Goal: Task Accomplishment & Management: Complete application form

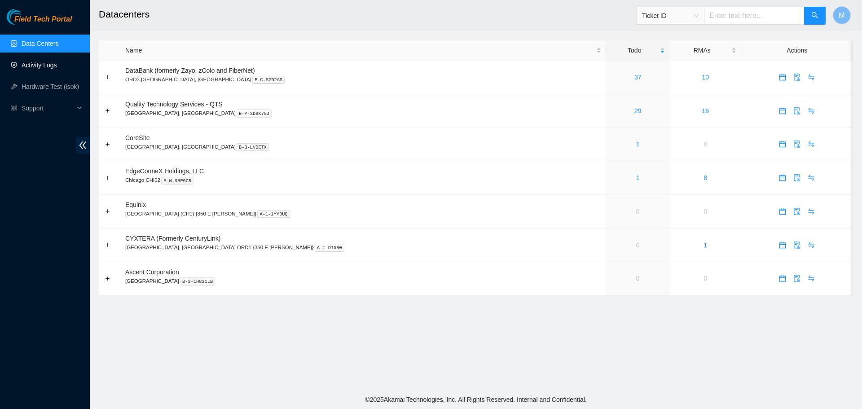
click at [35, 69] on link "Activity Logs" at bounding box center [39, 65] width 35 height 7
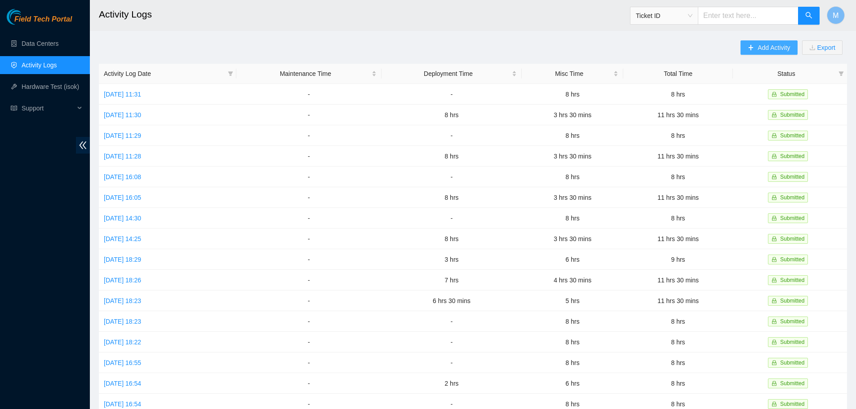
click at [765, 45] on span "Add Activity" at bounding box center [773, 48] width 32 height 10
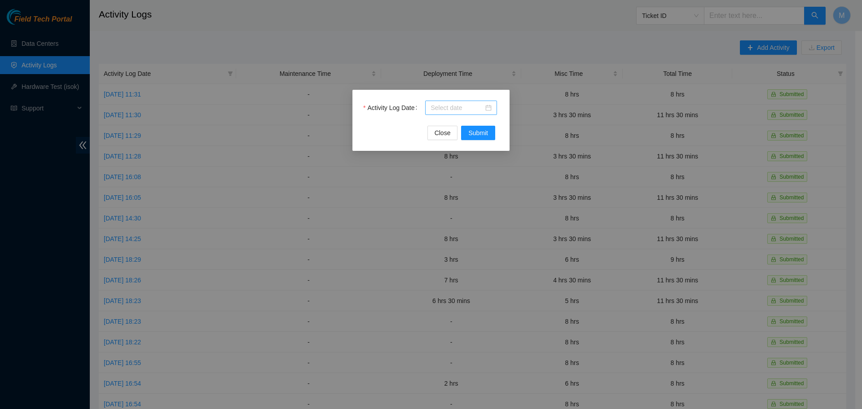
click at [491, 108] on div at bounding box center [461, 108] width 61 height 10
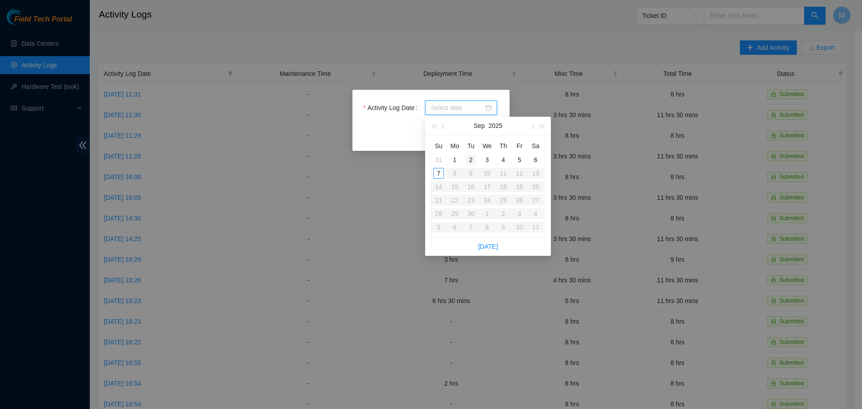
type input "[DATE]"
click at [470, 162] on div "2" at bounding box center [471, 159] width 11 height 11
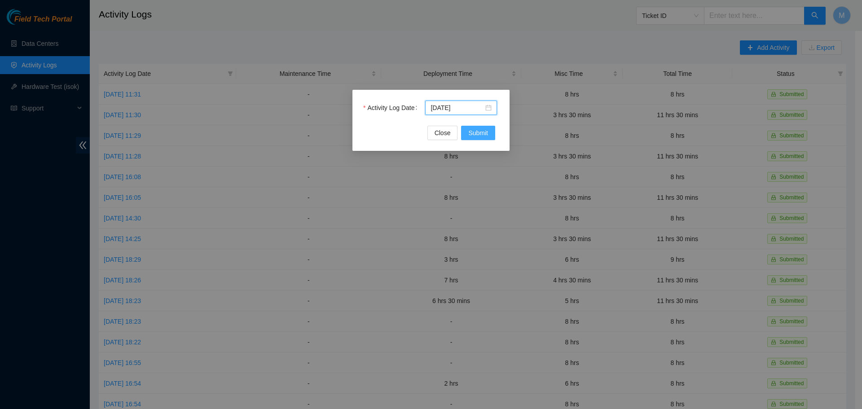
click at [480, 133] on span "Submit" at bounding box center [478, 133] width 20 height 10
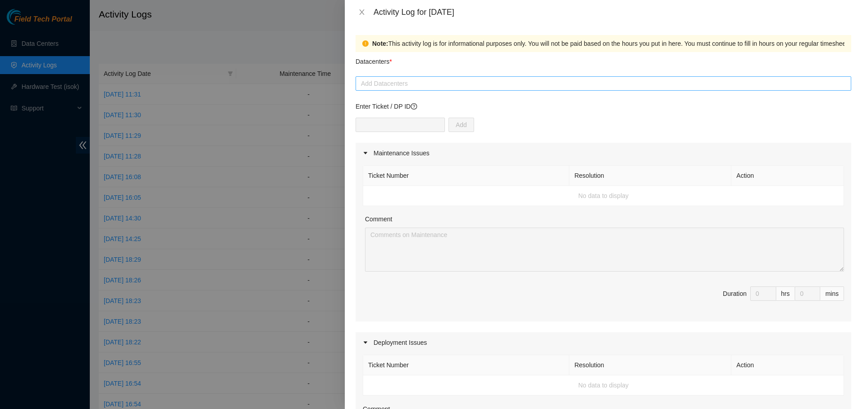
click at [438, 86] on div at bounding box center [603, 83] width 491 height 11
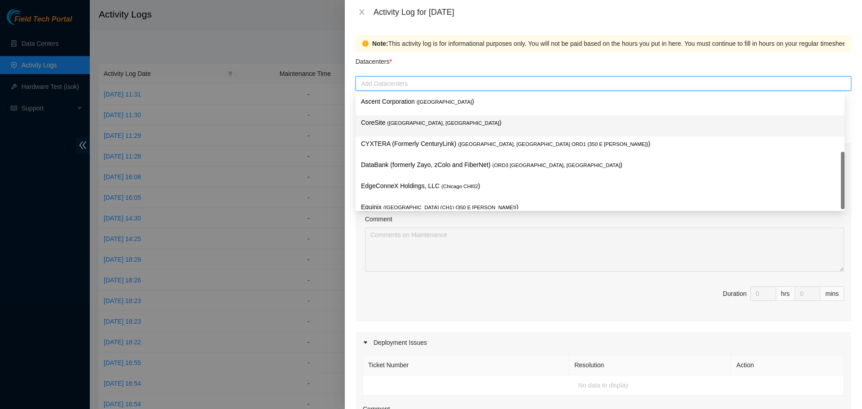
scroll to position [33, 0]
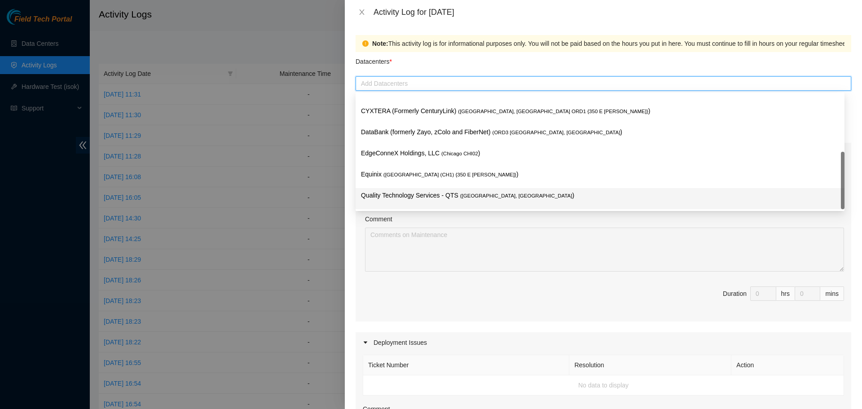
click at [414, 194] on p "Quality Technology Services - QTS ( [GEOGRAPHIC_DATA], [GEOGRAPHIC_DATA] )" at bounding box center [600, 195] width 478 height 10
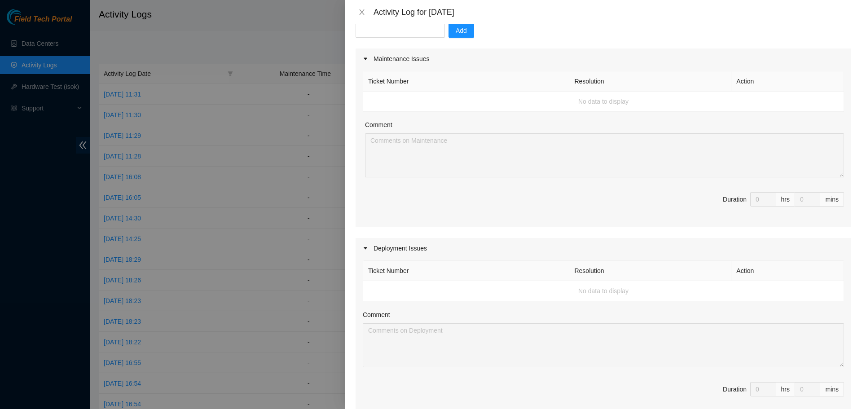
scroll to position [337, 0]
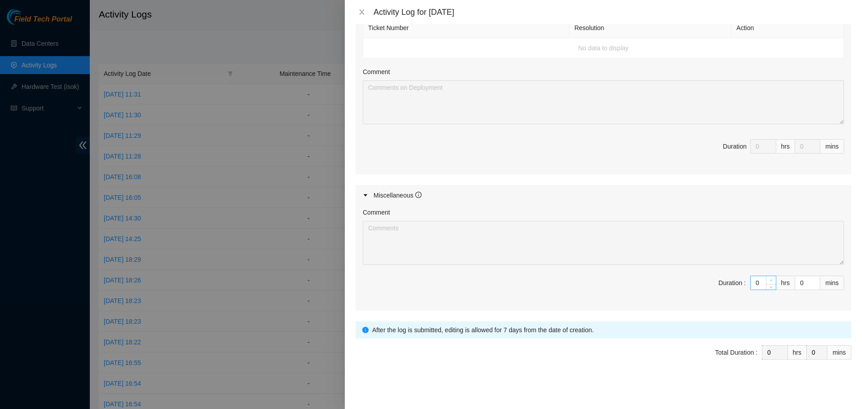
type input "1"
click at [766, 279] on span "Increase Value" at bounding box center [771, 280] width 10 height 8
type input "2"
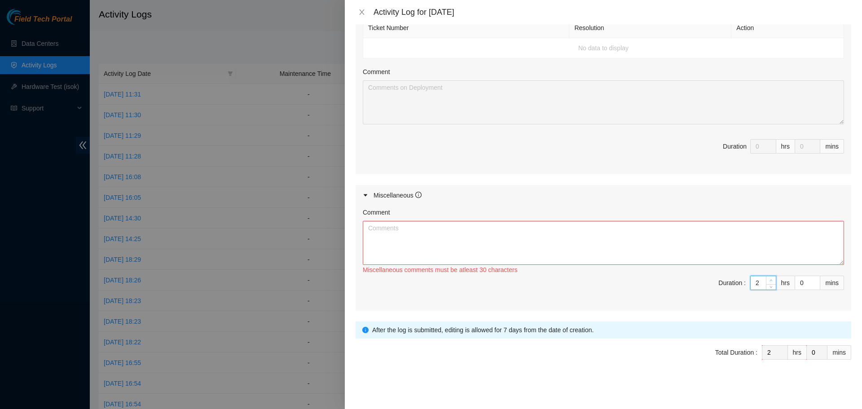
click at [766, 279] on span "Increase Value" at bounding box center [771, 280] width 10 height 8
type input "3"
click at [766, 279] on span "Increase Value" at bounding box center [771, 280] width 10 height 8
type input "4"
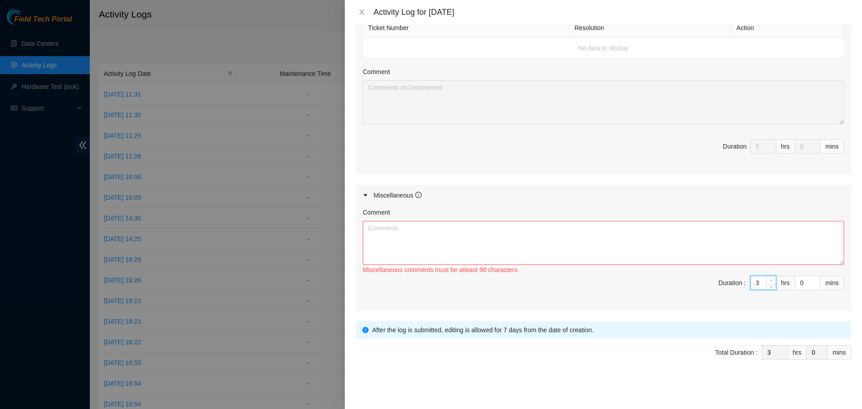
type input "4"
click at [766, 279] on span "Increase Value" at bounding box center [771, 280] width 10 height 8
type input "5"
click at [766, 279] on span "Increase Value" at bounding box center [771, 280] width 10 height 8
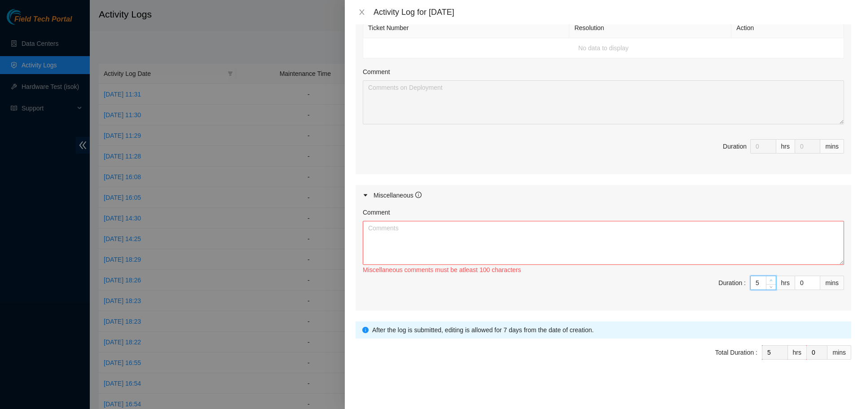
type input "6"
click at [766, 279] on span "Increase Value" at bounding box center [771, 280] width 10 height 8
type input "7"
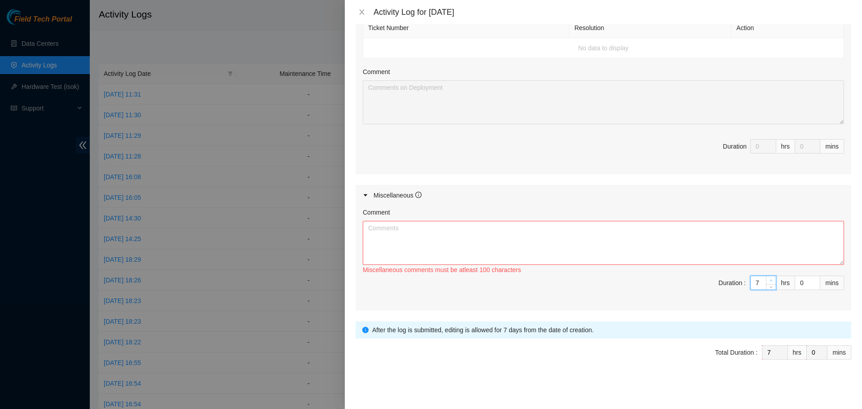
click at [766, 279] on span "Increase Value" at bounding box center [771, 280] width 10 height 8
type input "8"
click at [766, 279] on span "Increase Value" at bounding box center [771, 280] width 10 height 8
click at [599, 237] on textarea "Comment" at bounding box center [603, 243] width 481 height 44
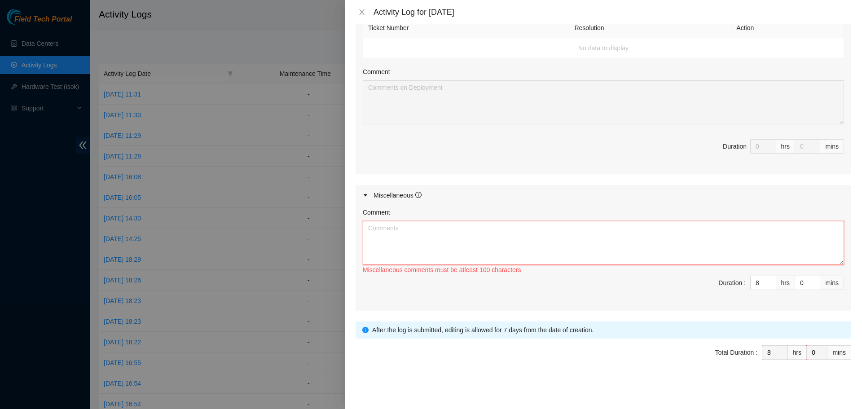
paste textarea "Worked Remote from Home [DATE]. Spent the day monitoring chat rooms and emails …"
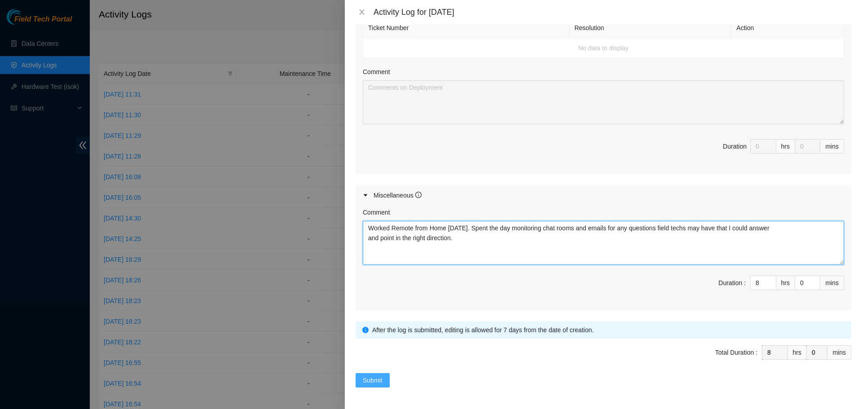
type textarea "Worked Remote from Home [DATE]. Spent the day monitoring chat rooms and emails …"
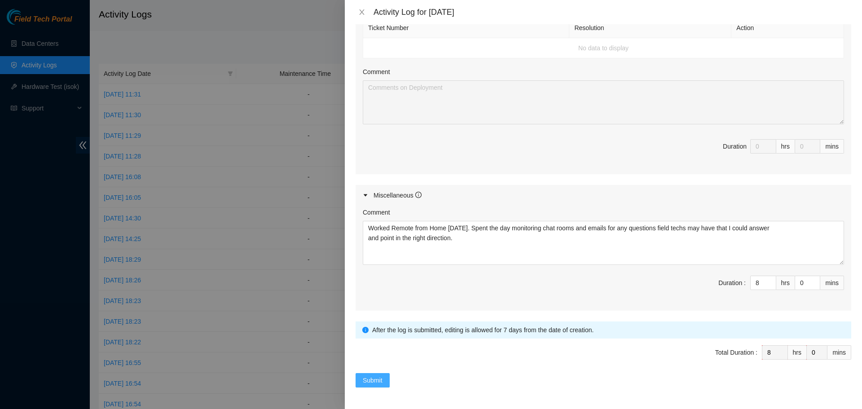
click at [366, 378] on span "Submit" at bounding box center [373, 380] width 20 height 10
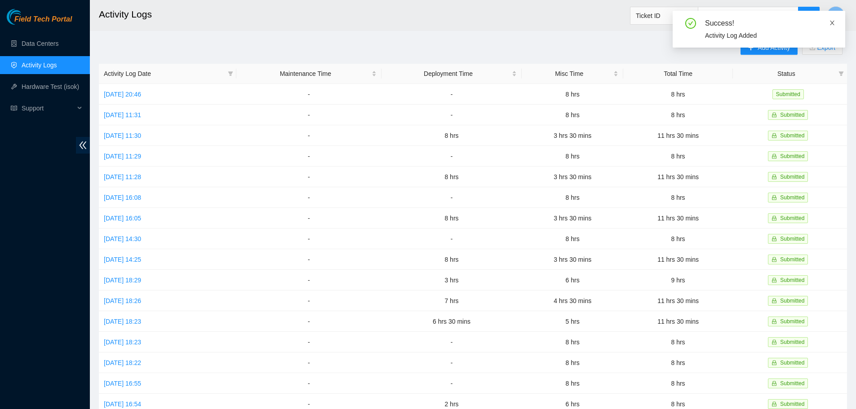
drag, startPoint x: 831, startPoint y: 21, endPoint x: 822, endPoint y: 27, distance: 11.6
click at [832, 21] on icon "close" at bounding box center [832, 23] width 6 height 6
click at [761, 45] on span "Add Activity" at bounding box center [773, 48] width 32 height 10
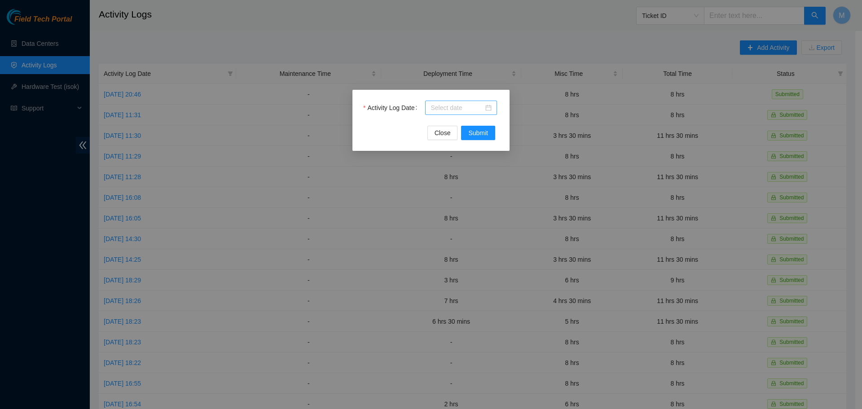
click at [485, 109] on div at bounding box center [461, 108] width 61 height 10
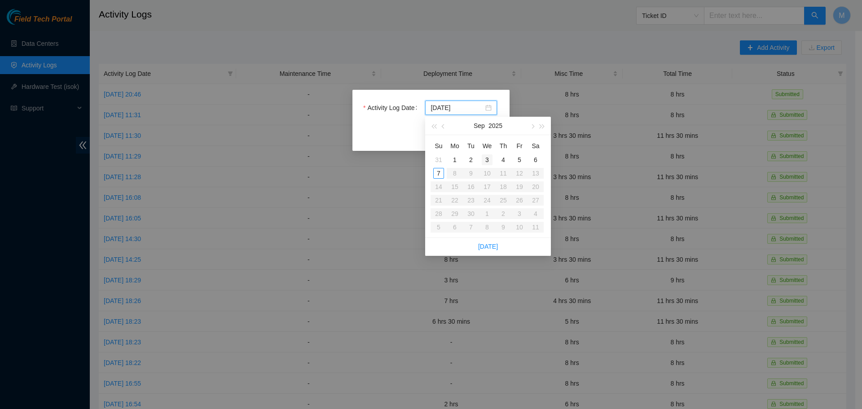
type input "[DATE]"
click at [488, 159] on div "3" at bounding box center [487, 159] width 11 height 11
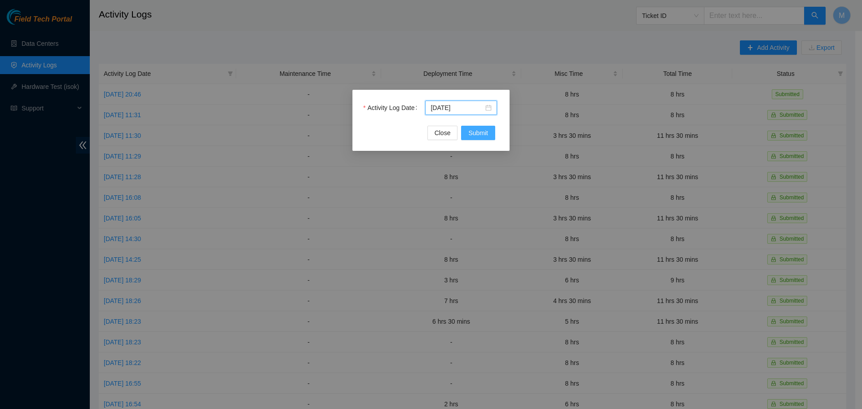
click at [477, 137] on span "Submit" at bounding box center [478, 133] width 20 height 10
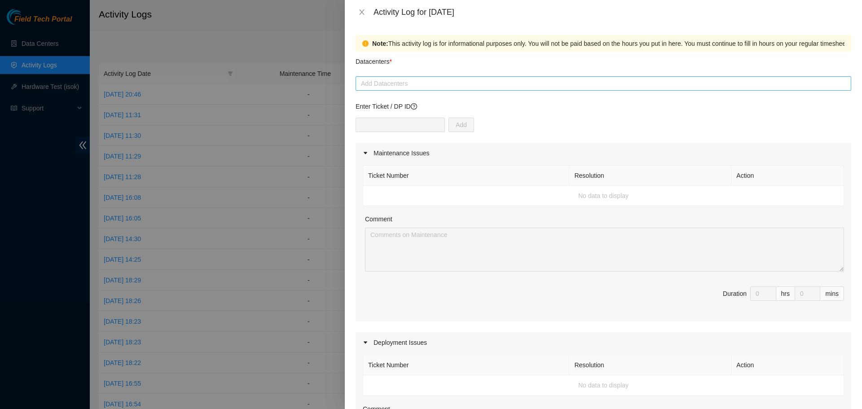
click at [531, 84] on div at bounding box center [603, 83] width 491 height 11
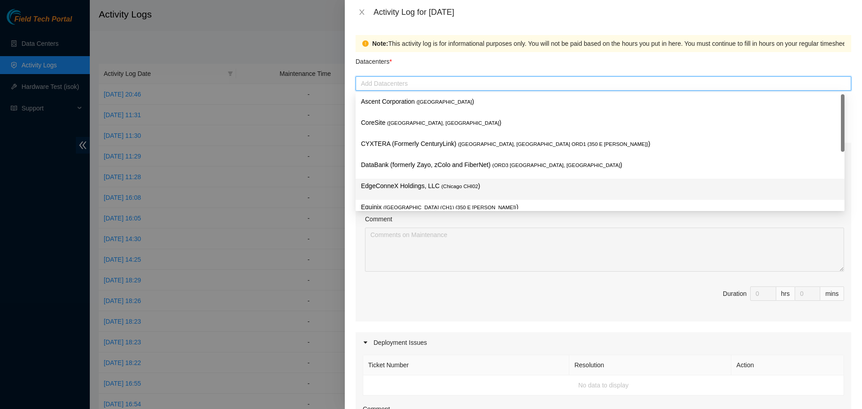
scroll to position [33, 0]
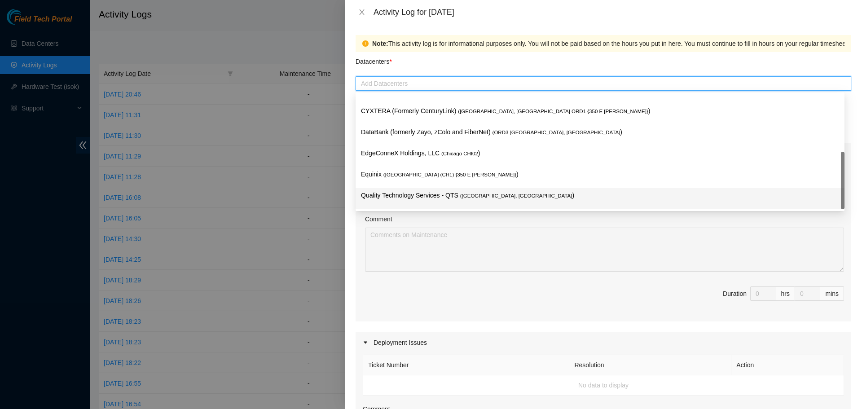
click at [463, 198] on span "( [GEOGRAPHIC_DATA], [GEOGRAPHIC_DATA]" at bounding box center [516, 195] width 112 height 5
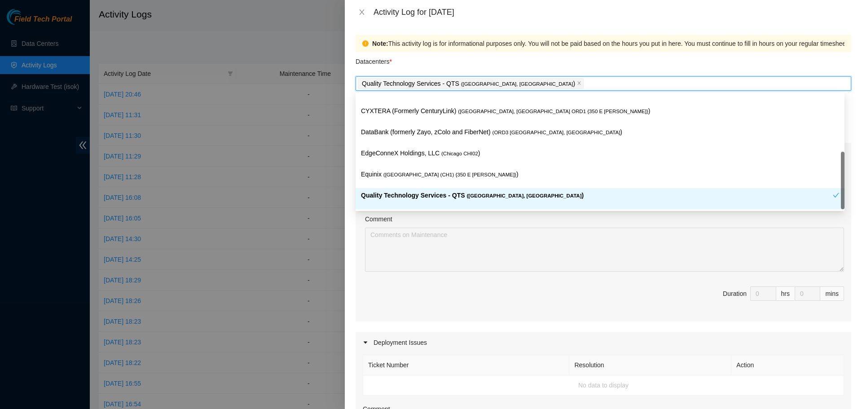
click at [598, 224] on div "Comment" at bounding box center [604, 220] width 479 height 13
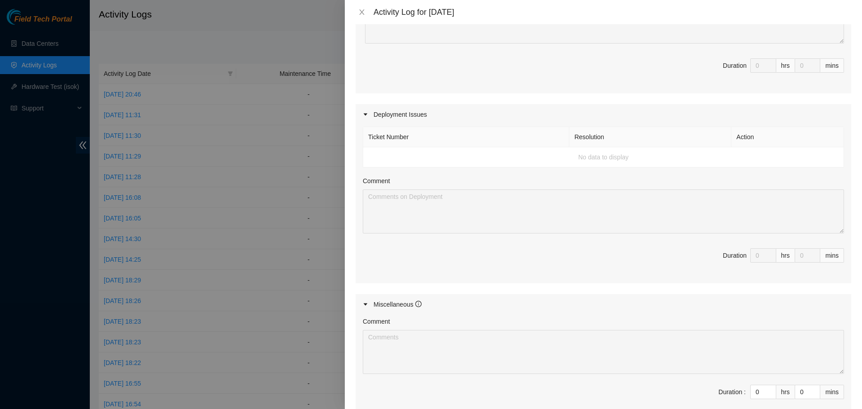
scroll to position [337, 0]
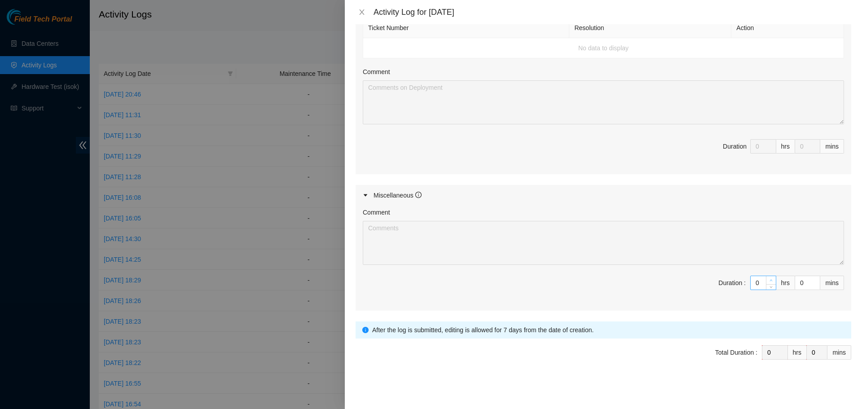
type input "1"
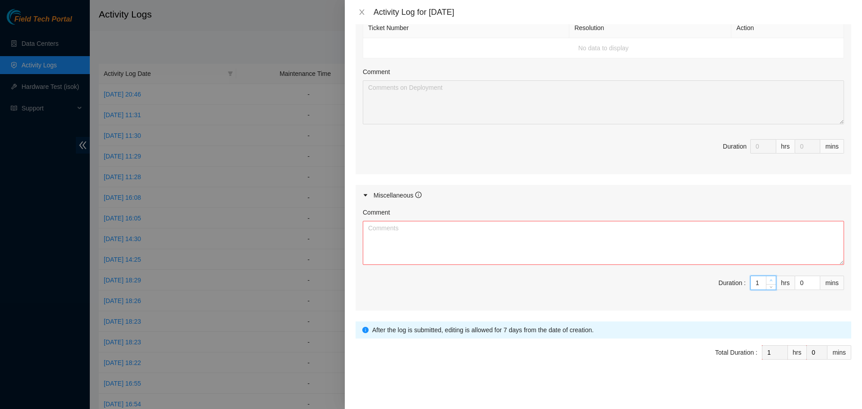
click at [769, 279] on span "up" at bounding box center [771, 280] width 5 height 5
click at [678, 233] on textarea "Comment" at bounding box center [603, 243] width 481 height 44
paste textarea "Morning travel commute to QTS colo location in [GEOGRAPHIC_DATA] recorded - 8:0…"
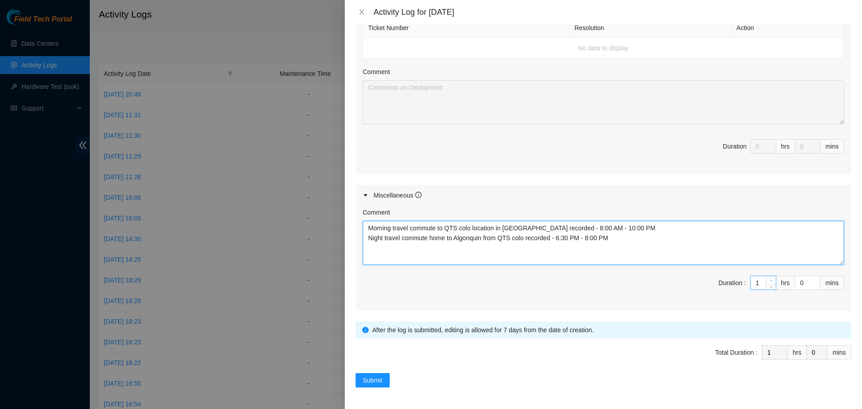
type textarea "Morning travel commute to QTS colo location in [GEOGRAPHIC_DATA] recorded - 8:0…"
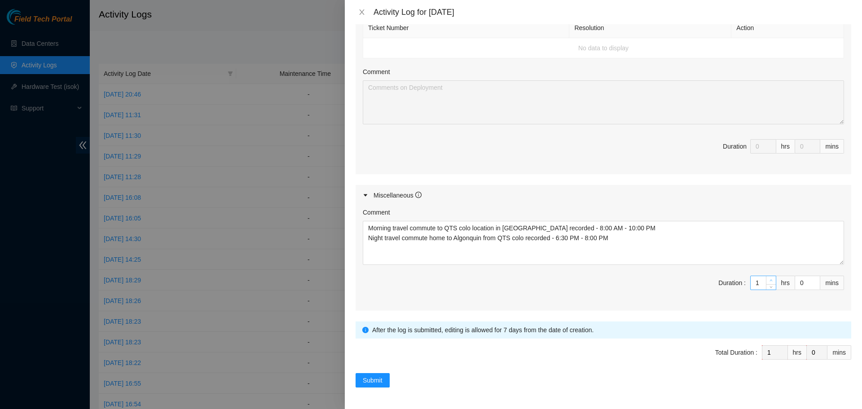
type input "2"
click at [769, 278] on span "up" at bounding box center [771, 280] width 5 height 5
type input "3"
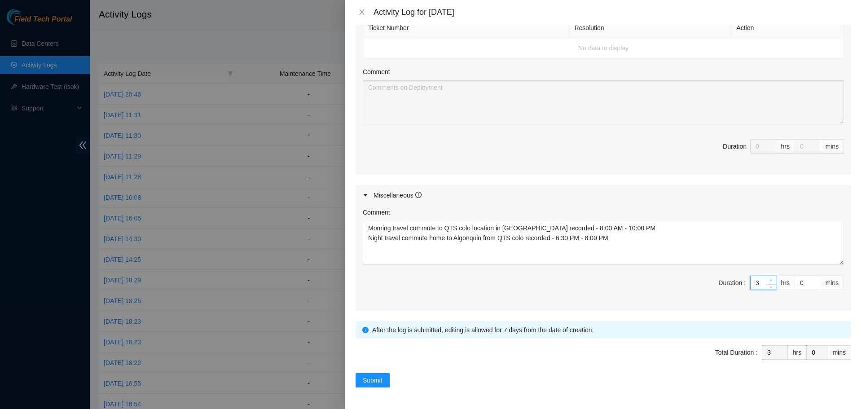
click at [769, 278] on span "up" at bounding box center [771, 280] width 5 height 5
click at [797, 283] on input "0" at bounding box center [807, 282] width 25 height 13
type input "0"
type input "3"
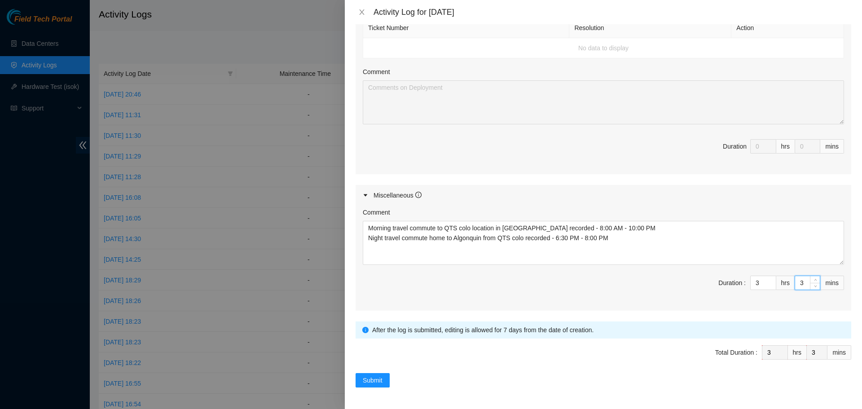
type input "30"
click at [466, 178] on div "Maintenance Issues Ticket Number Resolution Action No data to display Comment D…" at bounding box center [604, 58] width 496 height 505
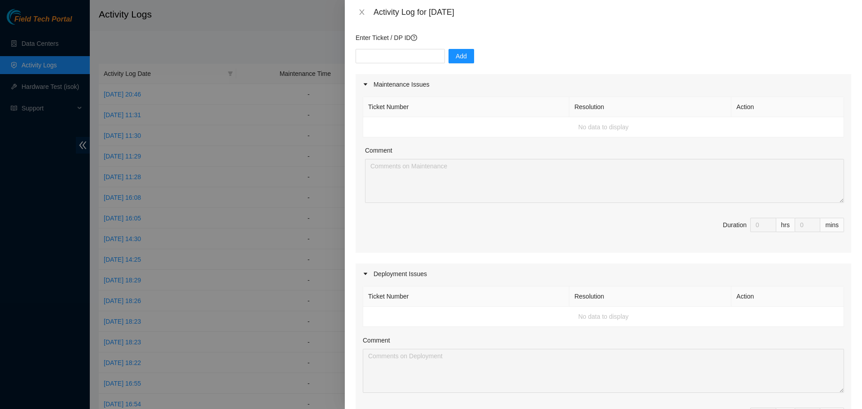
scroll to position [68, 0]
click at [401, 63] on input "text" at bounding box center [400, 57] width 89 height 14
paste input "DP79608"
type input "DP79608"
click at [456, 59] on span "Add" at bounding box center [461, 57] width 11 height 10
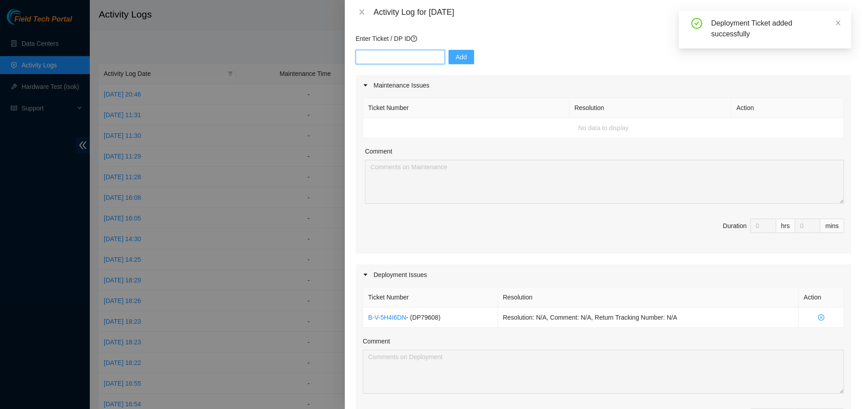
click at [388, 59] on input "text" at bounding box center [400, 57] width 89 height 14
paste input "DP79607"
type input "DP79607"
click at [456, 57] on span "Add" at bounding box center [461, 57] width 11 height 10
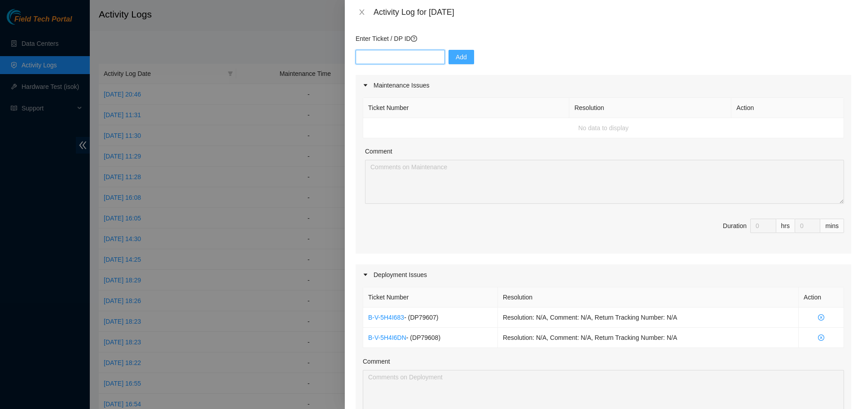
click at [400, 60] on input "text" at bounding box center [400, 57] width 89 height 14
paste input "DP79605"
type input "DP79605"
click at [456, 61] on span "Add" at bounding box center [461, 57] width 11 height 10
click at [392, 55] on input "text" at bounding box center [400, 57] width 89 height 14
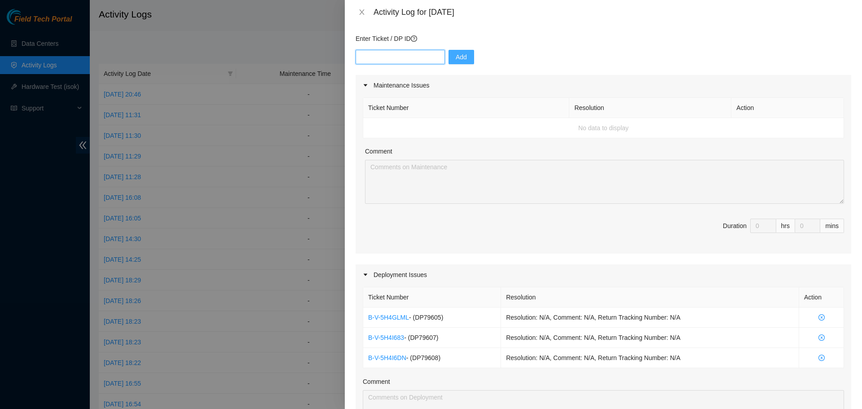
paste input "DP79604"
type input "DP79604"
click at [449, 58] on button "Add" at bounding box center [462, 57] width 26 height 14
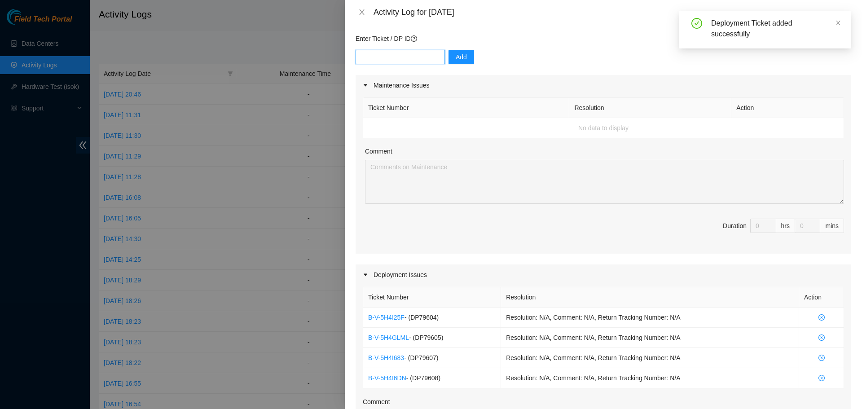
click at [401, 57] on input "text" at bounding box center [400, 57] width 89 height 14
paste input "DP77230"
type input "DP77230"
click at [449, 56] on button "Add" at bounding box center [462, 57] width 26 height 14
click at [388, 60] on input "text" at bounding box center [400, 57] width 89 height 14
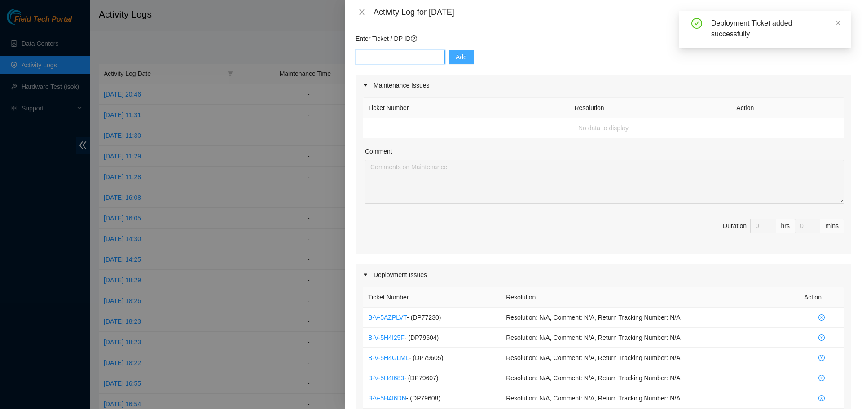
paste input "DP77231"
type input "DP77231"
click at [456, 57] on span "Add" at bounding box center [461, 57] width 11 height 10
click at [368, 58] on input "text" at bounding box center [400, 57] width 89 height 14
paste input "DP77232"
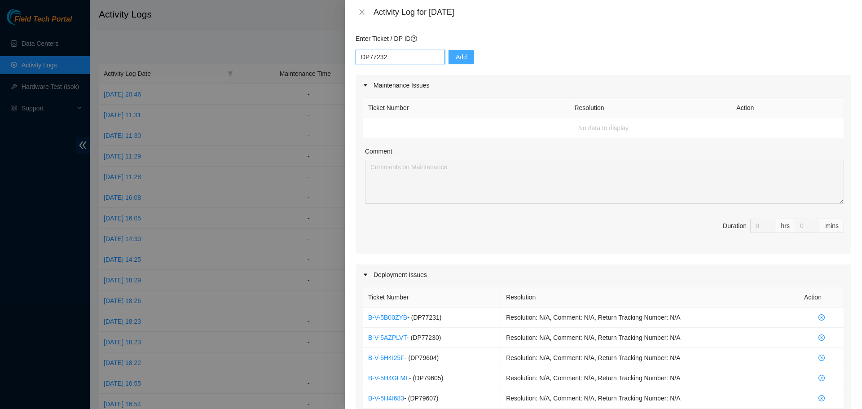
type input "DP77232"
click at [459, 57] on span "Add" at bounding box center [461, 57] width 11 height 10
click at [397, 61] on input "text" at bounding box center [400, 57] width 89 height 14
paste input "DP77233"
type input "DP77233"
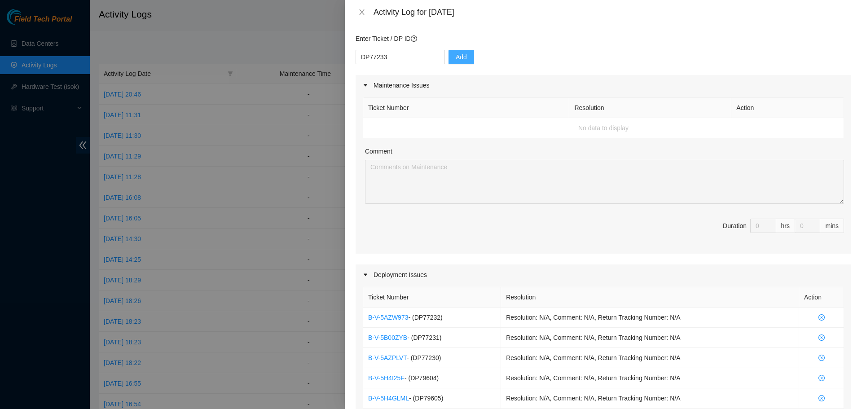
click at [456, 54] on span "Add" at bounding box center [461, 57] width 11 height 10
click at [396, 52] on input "text" at bounding box center [400, 57] width 89 height 14
paste input "DP79611"
type input "DP79611"
click at [449, 58] on button "Add" at bounding box center [462, 57] width 26 height 14
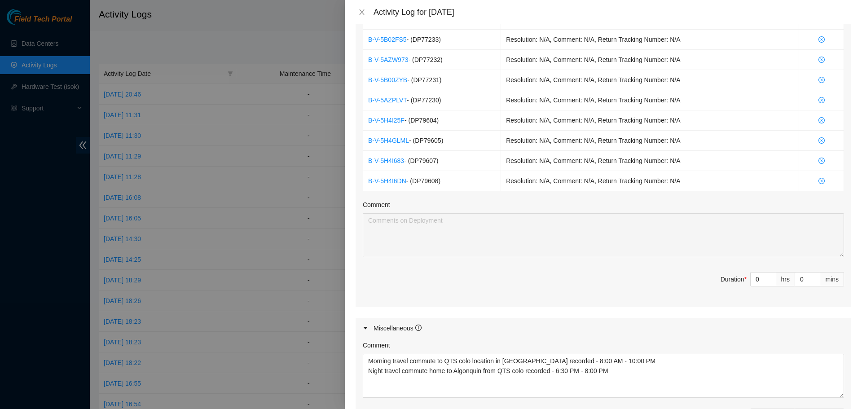
scroll to position [382, 0]
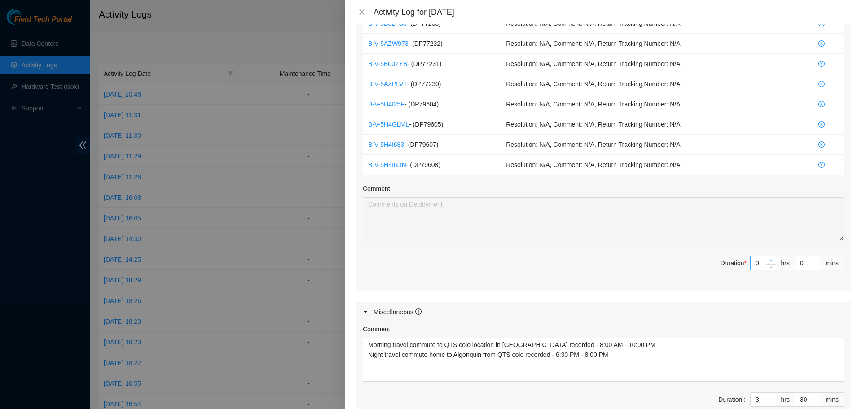
type input "1"
type input "4"
click at [770, 259] on icon "up" at bounding box center [771, 260] width 3 height 3
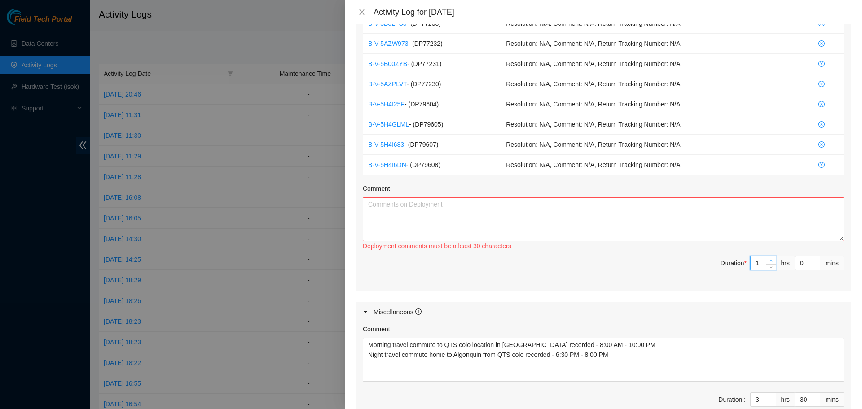
type input "2"
type input "5"
click at [770, 259] on icon "up" at bounding box center [771, 260] width 3 height 3
click at [671, 227] on textarea "Comment" at bounding box center [603, 219] width 481 height 44
paste textarea "DP79608 - Worked with [PERSON_NAME] to get ToR routers bootstrapped and managem…"
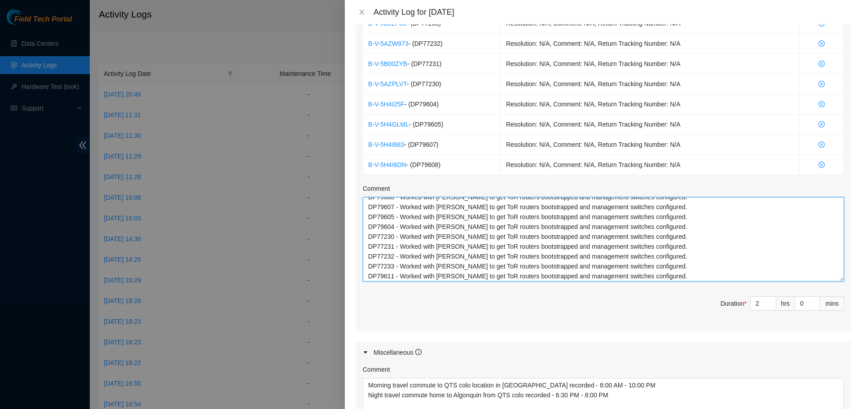
scroll to position [0, 0]
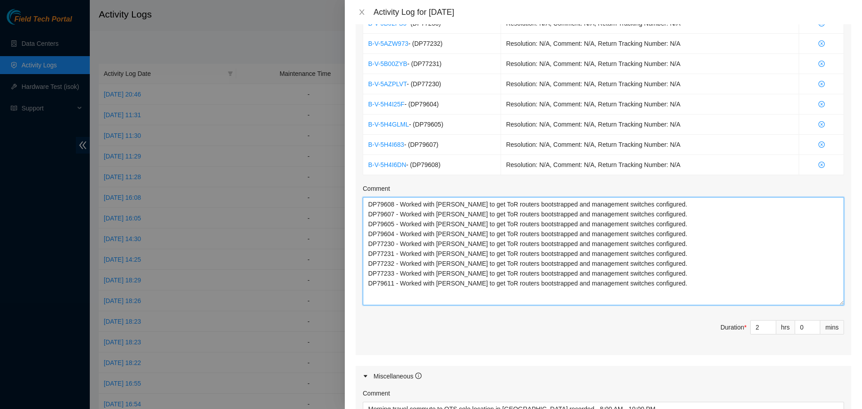
drag, startPoint x: 836, startPoint y: 240, endPoint x: 831, endPoint y: 304, distance: 64.4
click at [831, 304] on textarea "DP79608 - Worked with [PERSON_NAME] to get ToR routers bootstrapped and managem…" at bounding box center [603, 251] width 481 height 108
type textarea "DP79608 - Worked with [PERSON_NAME] to get ToR routers bootstrapped and managem…"
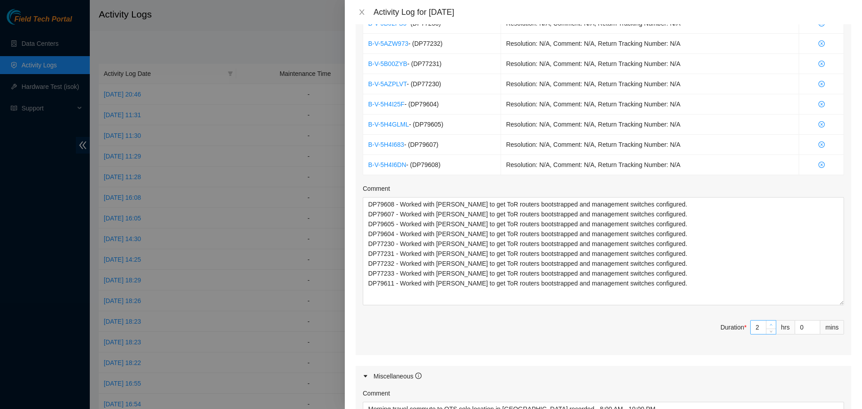
type input "3"
type input "6"
click at [769, 323] on span "up" at bounding box center [771, 324] width 5 height 5
type input "4"
type input "7"
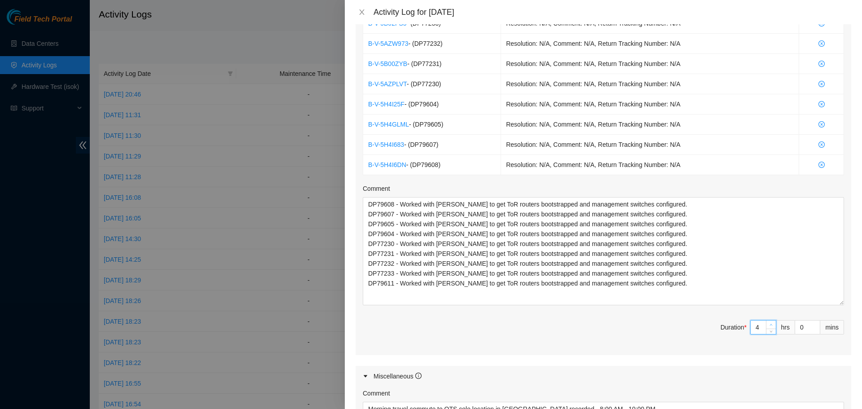
click at [769, 323] on span "up" at bounding box center [771, 324] width 5 height 5
type input "5"
type input "8"
click at [769, 323] on span "up" at bounding box center [771, 324] width 5 height 5
type input "6"
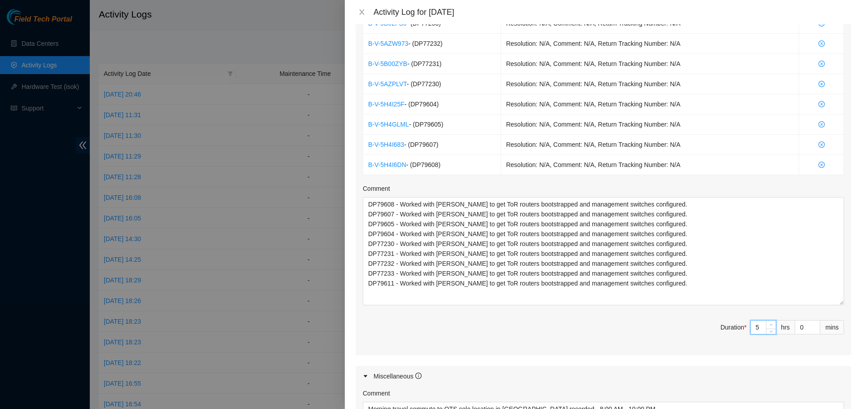
type input "9"
click at [769, 323] on span "up" at bounding box center [771, 324] width 5 height 5
type input "7"
type input "10"
click at [769, 323] on span "up" at bounding box center [771, 324] width 5 height 5
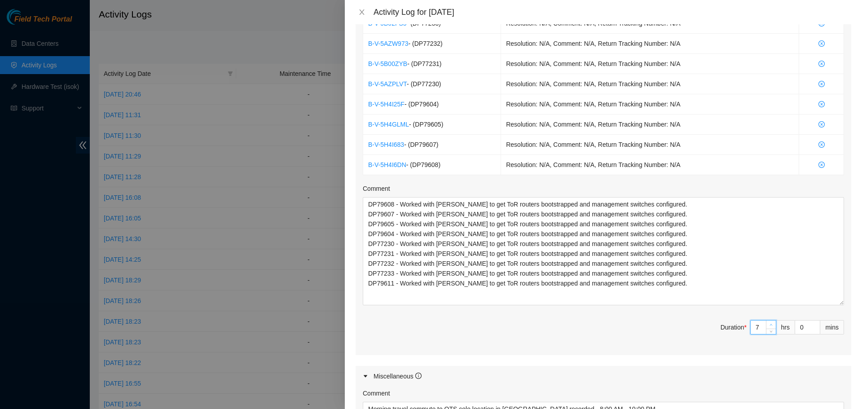
type input "8"
type input "11"
click at [769, 322] on span "up" at bounding box center [771, 324] width 5 height 5
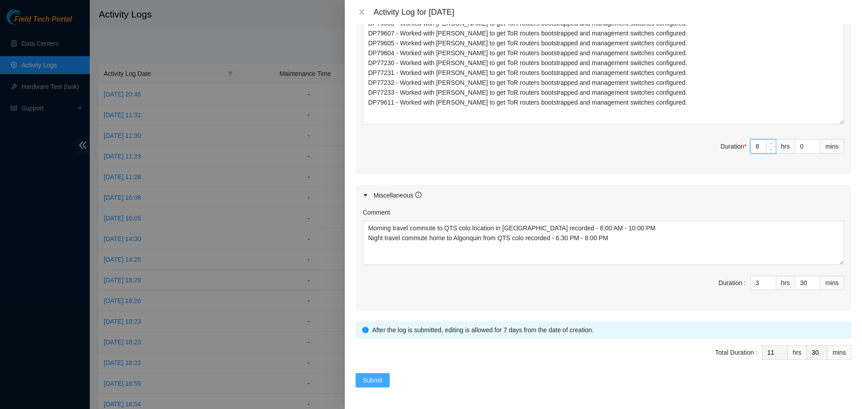
click at [382, 378] on span "Submit" at bounding box center [373, 380] width 20 height 10
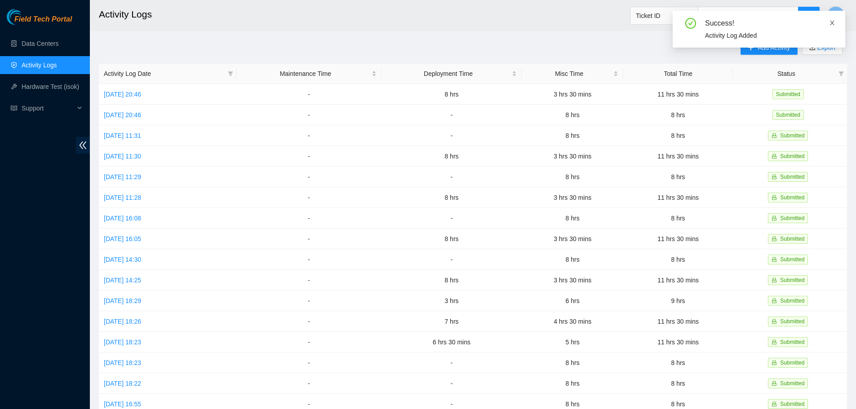
click at [831, 26] on icon "close" at bounding box center [832, 23] width 6 height 6
click at [755, 45] on button "Add Activity" at bounding box center [768, 47] width 57 height 14
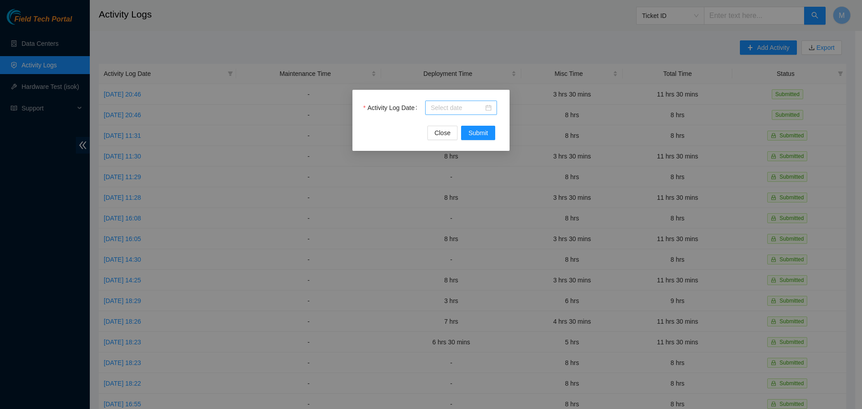
click at [494, 112] on div at bounding box center [461, 108] width 72 height 14
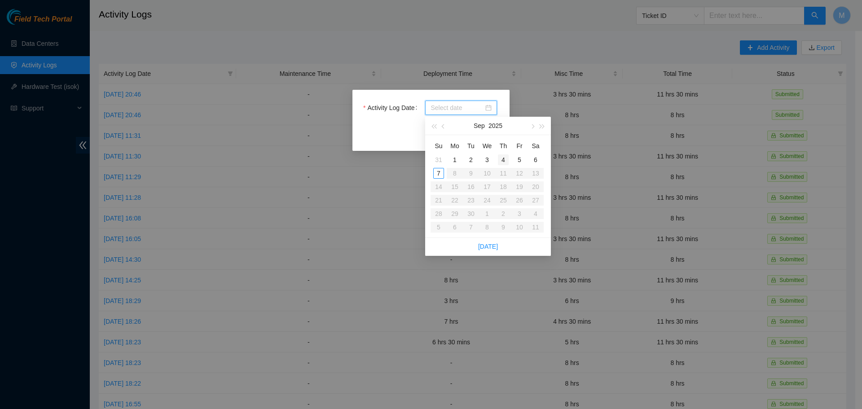
type input "[DATE]"
click at [502, 157] on div "4" at bounding box center [503, 159] width 11 height 11
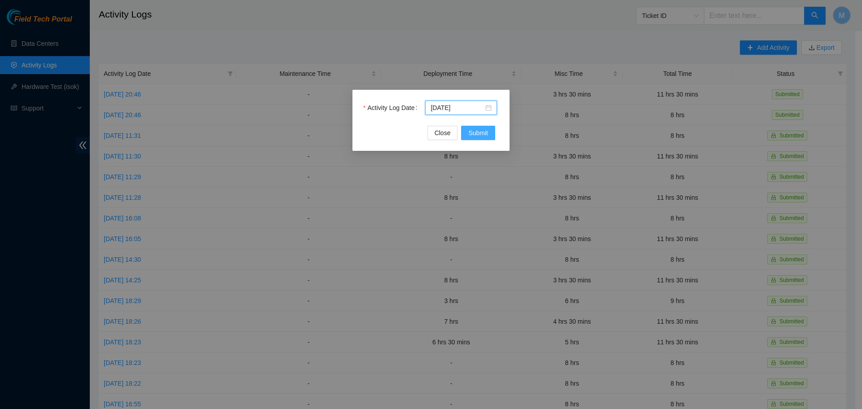
click at [485, 134] on span "Submit" at bounding box center [478, 133] width 20 height 10
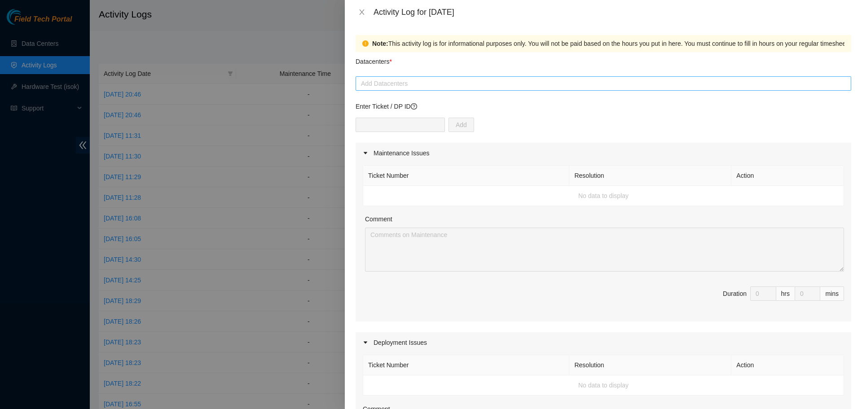
click at [432, 81] on div at bounding box center [603, 83] width 491 height 11
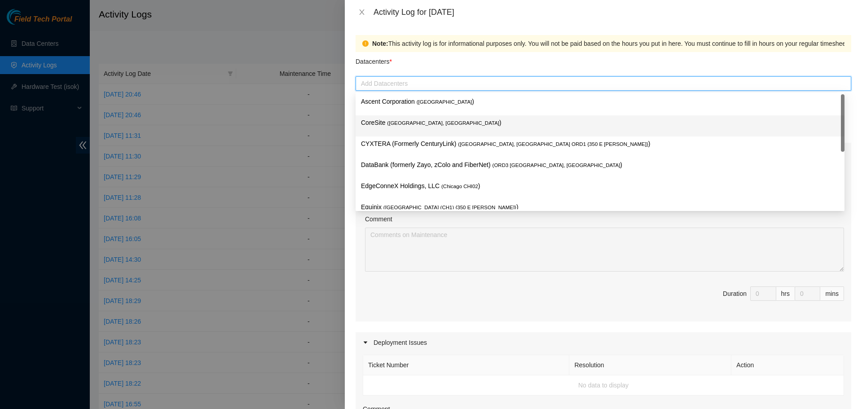
scroll to position [33, 0]
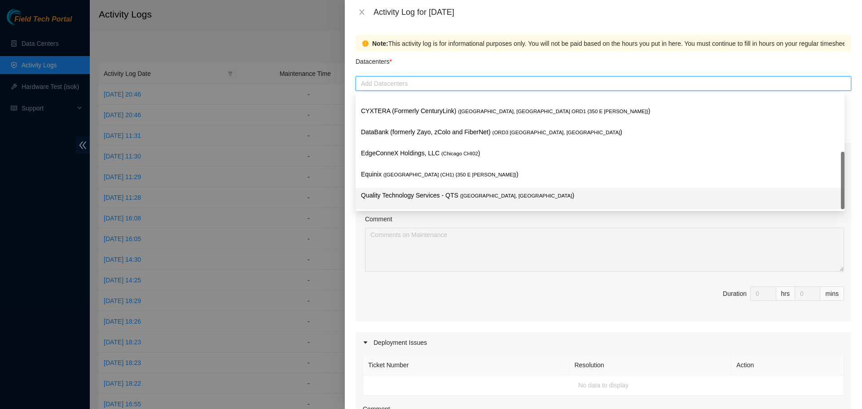
click at [410, 193] on p "Quality Technology Services - QTS ( [GEOGRAPHIC_DATA], [GEOGRAPHIC_DATA] )" at bounding box center [600, 195] width 478 height 10
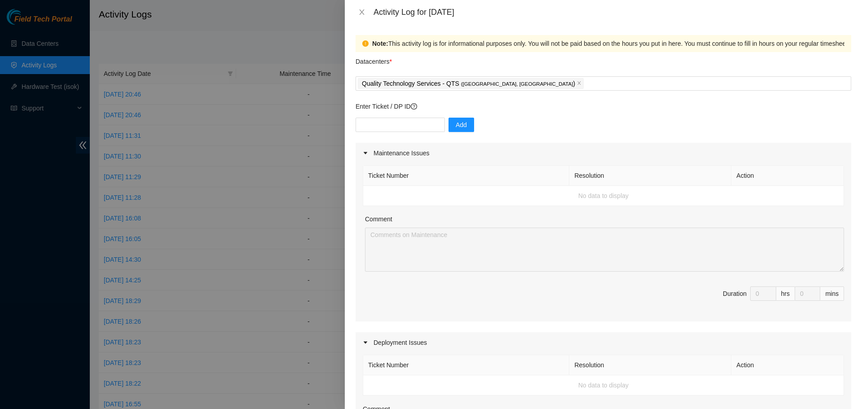
click at [427, 218] on div "Comment" at bounding box center [604, 220] width 479 height 13
click at [391, 122] on input "text" at bounding box center [400, 125] width 89 height 14
paste input "DP83719"
type input "DP83719"
click at [456, 127] on span "Add" at bounding box center [461, 125] width 11 height 10
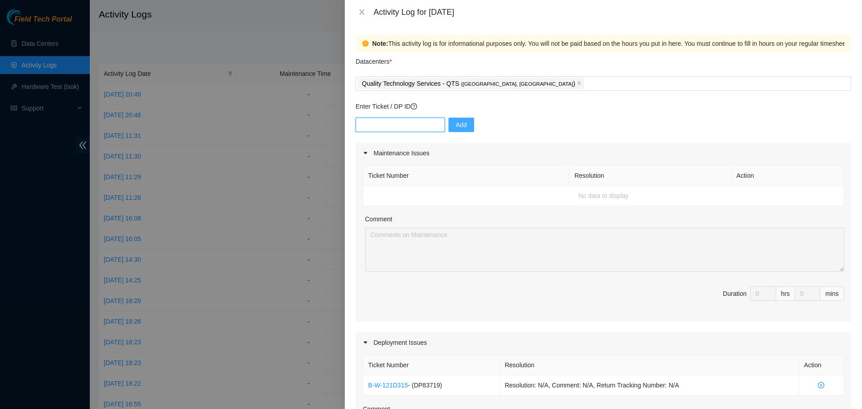
click at [401, 124] on input "text" at bounding box center [400, 125] width 89 height 14
paste input "DP83720"
type input "DP83720"
click at [456, 128] on span "Add" at bounding box center [461, 125] width 11 height 10
click at [393, 126] on input "text" at bounding box center [400, 125] width 89 height 14
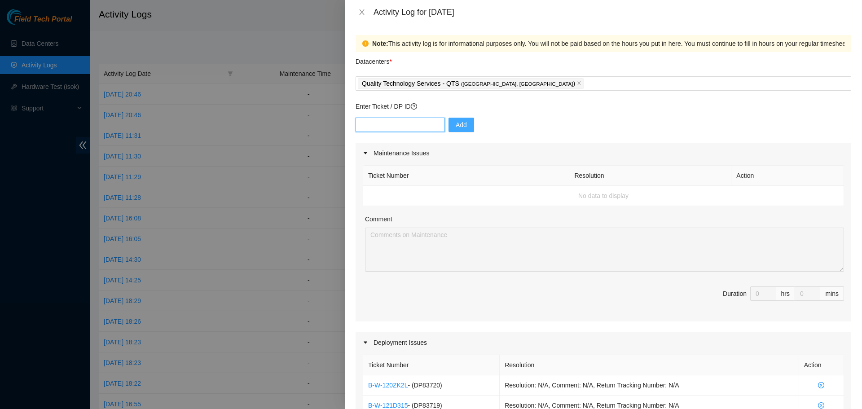
paste input "DP83721"
type input "DP83721"
click at [456, 126] on span "Add" at bounding box center [461, 125] width 11 height 10
click at [413, 128] on input "text" at bounding box center [400, 125] width 89 height 14
paste input "DP83722"
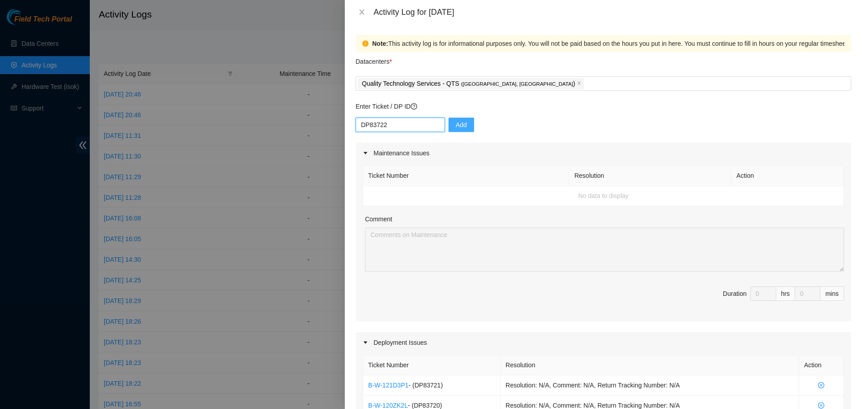
type input "DP83722"
click at [456, 124] on span "Add" at bounding box center [461, 125] width 11 height 10
click at [415, 127] on input "text" at bounding box center [400, 125] width 89 height 14
paste input "DP83723"
type input "DP83723"
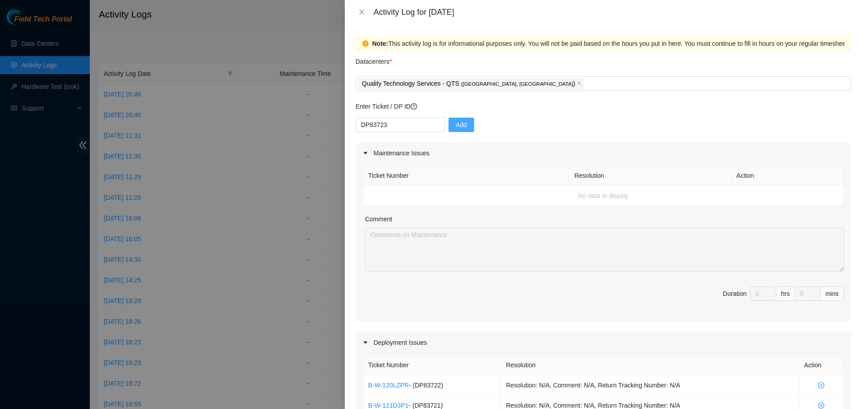
click at [456, 125] on span "Add" at bounding box center [461, 125] width 11 height 10
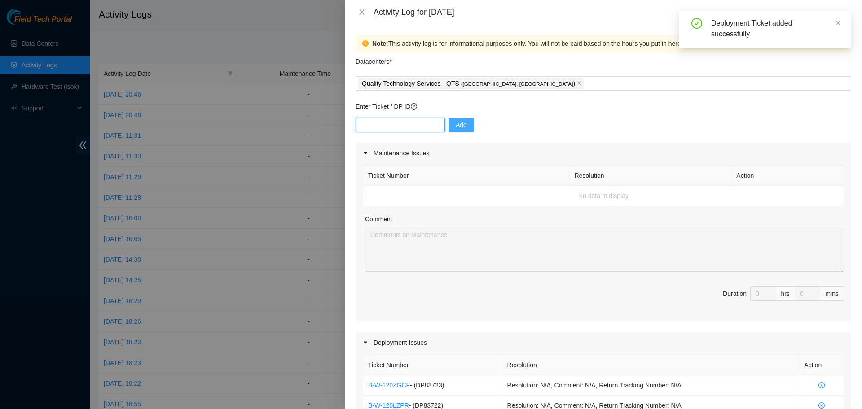
click at [419, 131] on input "text" at bounding box center [400, 125] width 89 height 14
paste input "DP79612"
type input "DP79612"
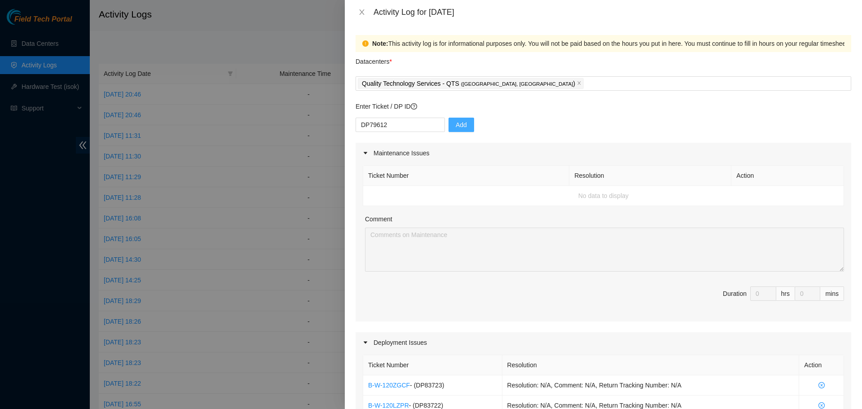
click at [449, 125] on button "Add" at bounding box center [462, 125] width 26 height 14
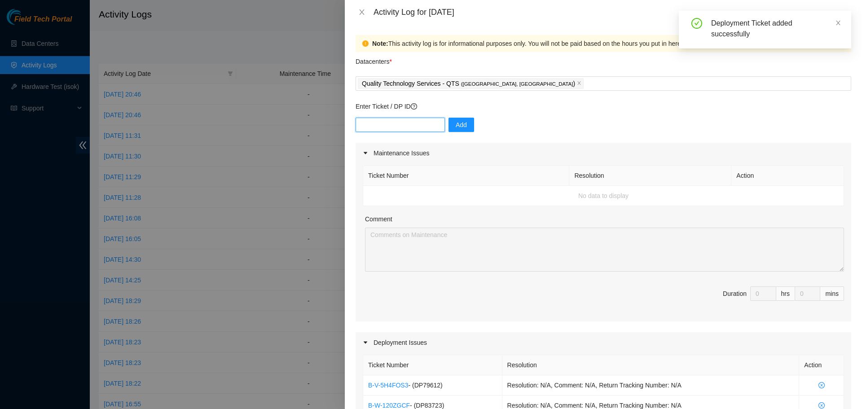
click at [393, 127] on input "text" at bounding box center [400, 125] width 89 height 14
paste input "DP79613"
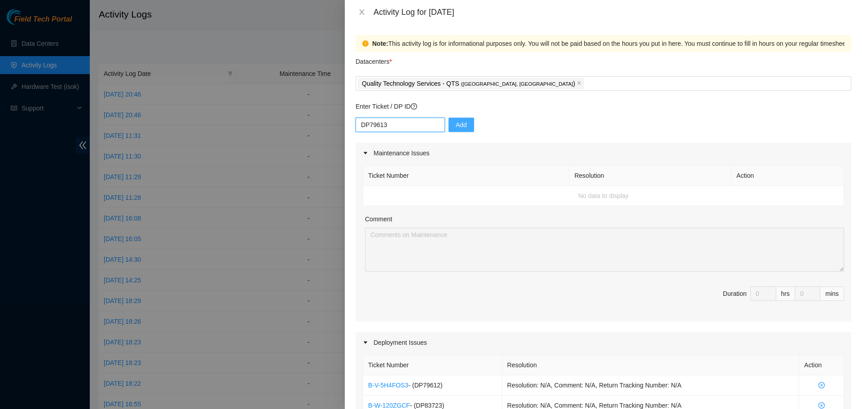
type input "DP79613"
click at [456, 124] on span "Add" at bounding box center [461, 125] width 11 height 10
click at [423, 127] on input "text" at bounding box center [400, 125] width 89 height 14
paste input "DP79616"
type input "DP79616"
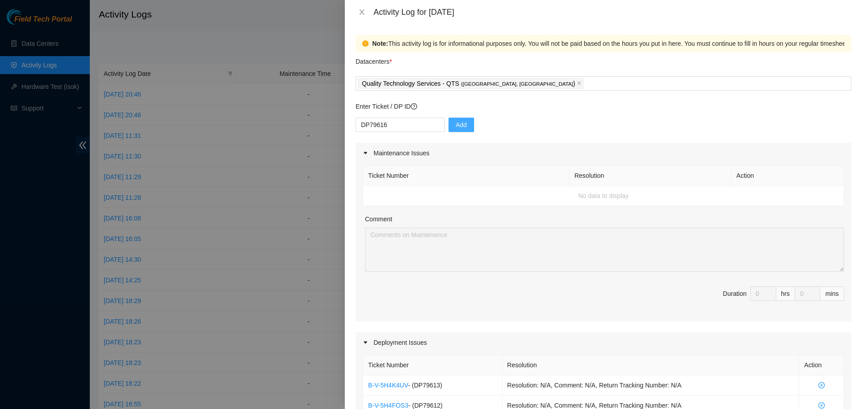
click at [449, 127] on button "Add" at bounding box center [462, 125] width 26 height 14
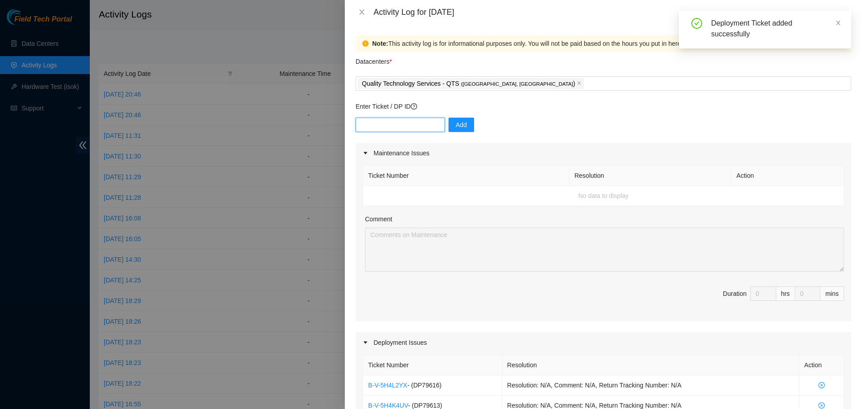
click at [392, 125] on input "text" at bounding box center [400, 125] width 89 height 14
paste input "DP79617"
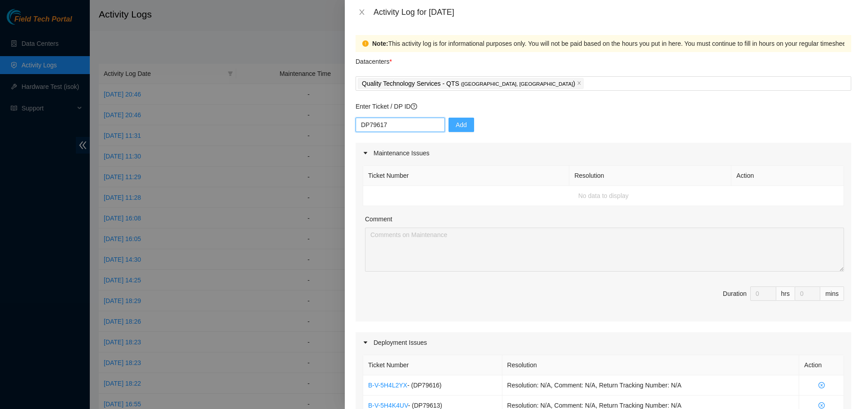
type input "DP79617"
click at [459, 124] on span "Add" at bounding box center [461, 125] width 11 height 10
click at [404, 126] on input "text" at bounding box center [400, 125] width 89 height 14
paste input "DP79610"
type input "DP79610"
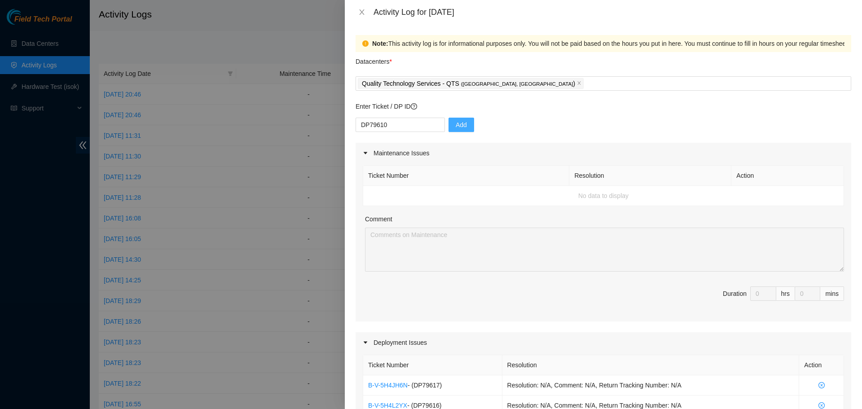
click at [456, 125] on span "Add" at bounding box center [461, 125] width 11 height 10
click at [408, 131] on input "text" at bounding box center [400, 125] width 89 height 14
paste input "DP79609"
type input "DP79609"
click at [449, 128] on button "Add" at bounding box center [462, 125] width 26 height 14
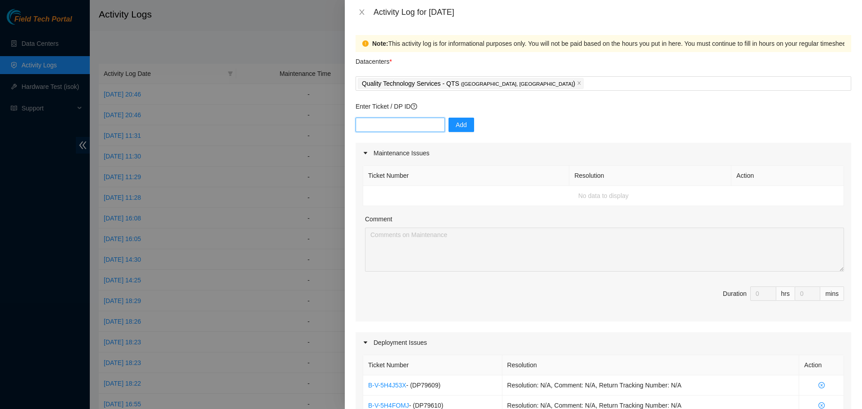
click at [410, 126] on input "text" at bounding box center [400, 125] width 89 height 14
paste input "DP79618"
type input "DP79618"
click at [462, 125] on button "Add" at bounding box center [462, 125] width 26 height 14
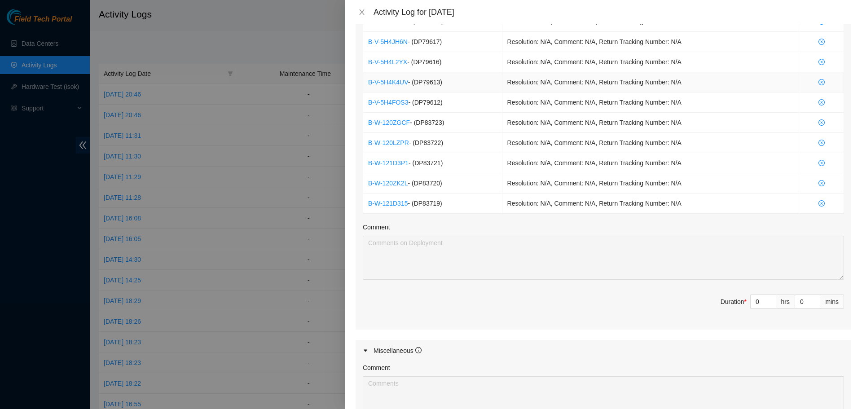
scroll to position [515, 0]
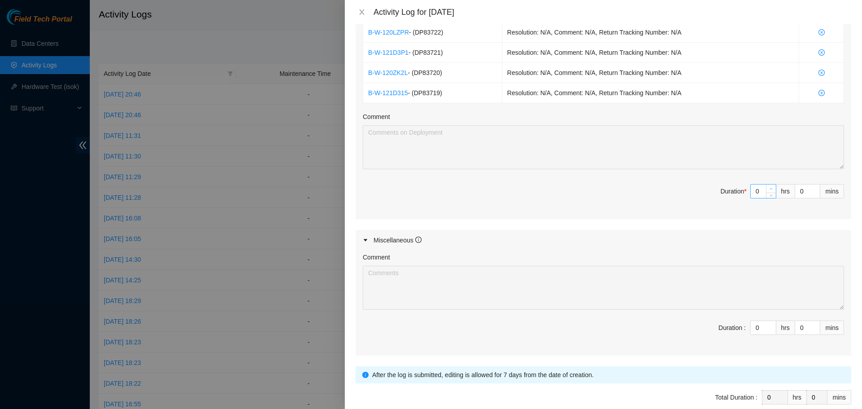
type input "1"
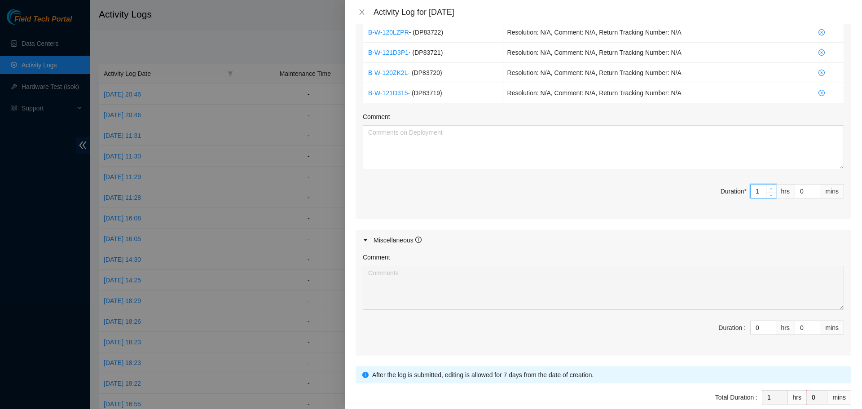
click at [766, 185] on span "Increase Value" at bounding box center [771, 189] width 10 height 8
click at [693, 144] on textarea "Comment" at bounding box center [603, 147] width 481 height 44
paste textarea "DP83719 - Got ToR routers bootstrapped and management switches configured. DP83…"
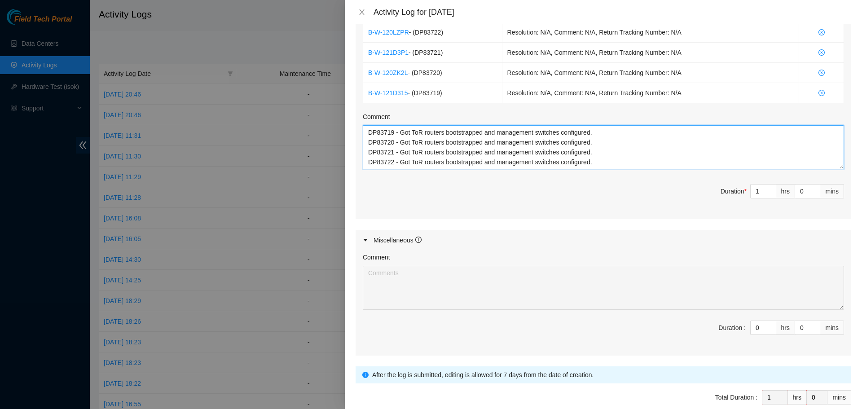
scroll to position [86, 0]
type textarea "DP83719 - Got ToR routers bootstrapped and management switches configured. DP83…"
type input "2"
click at [769, 187] on span "up" at bounding box center [771, 188] width 5 height 5
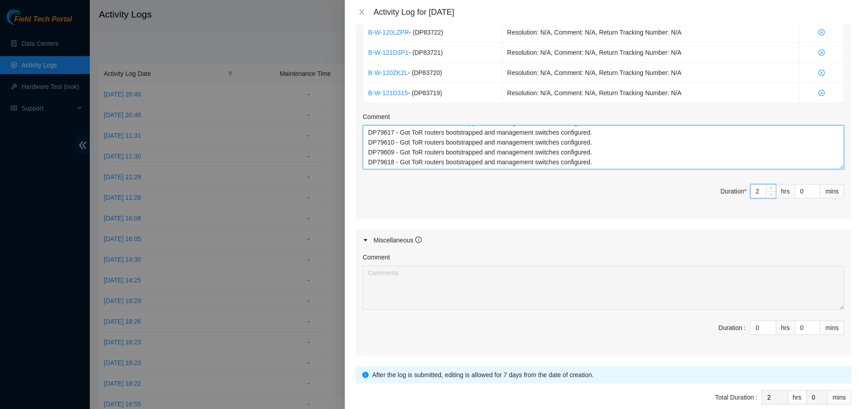
click at [583, 161] on textarea "DP83719 - Got ToR routers bootstrapped and management switches configured. DP83…" at bounding box center [603, 147] width 481 height 44
type textarea "DP83719 - Got ToR routers bootstrapped and management switches configured. DP83…"
type input "1"
type input "3"
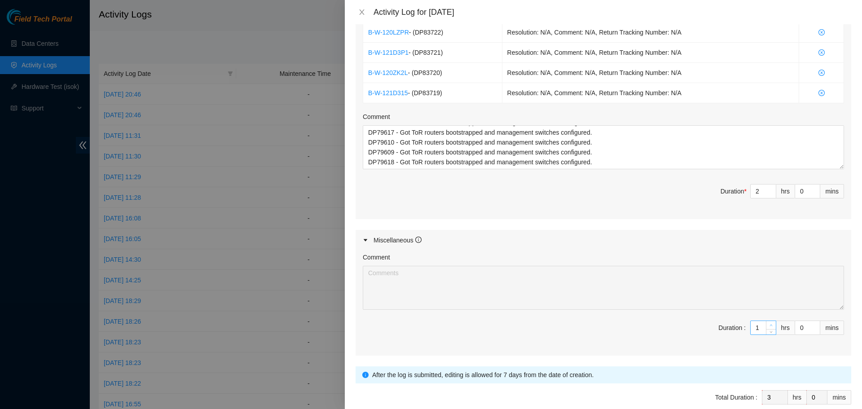
click at [770, 324] on icon "up" at bounding box center [771, 325] width 3 height 3
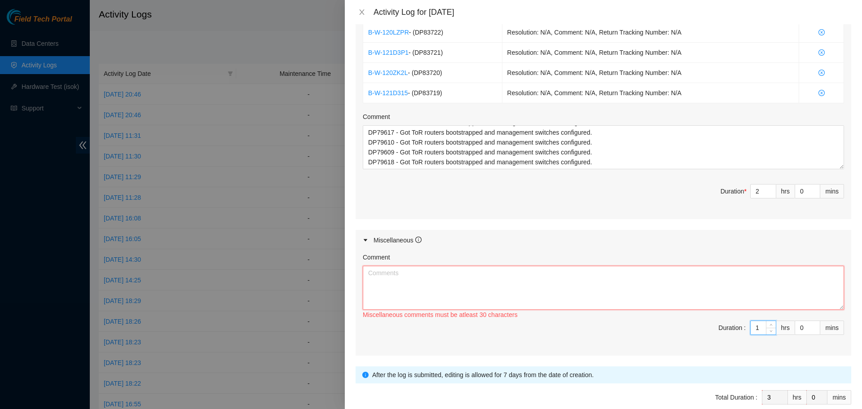
click at [669, 288] on textarea "Comment" at bounding box center [603, 288] width 481 height 44
paste textarea "Morning travel commute to QTS colo location in [GEOGRAPHIC_DATA] recorded - 8:0…"
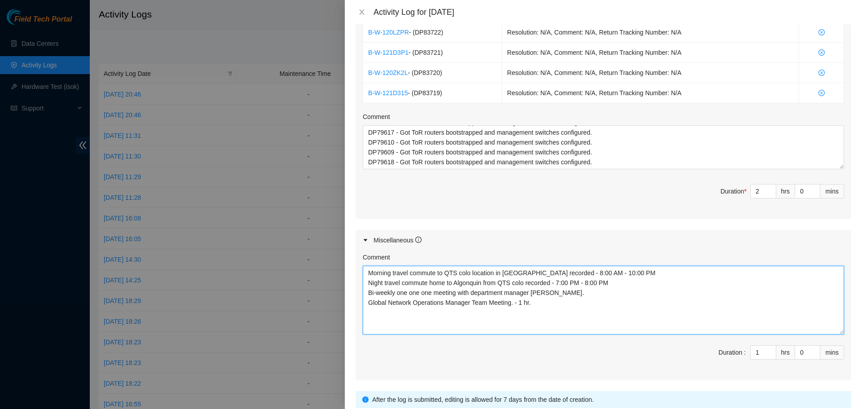
drag, startPoint x: 836, startPoint y: 309, endPoint x: 838, endPoint y: 333, distance: 24.8
click at [838, 333] on div "Comment Morning travel commute to QTS colo location in [GEOGRAPHIC_DATA] record…" at bounding box center [604, 316] width 496 height 130
drag, startPoint x: 583, startPoint y: 295, endPoint x: 367, endPoint y: 291, distance: 216.1
click at [367, 291] on textarea "Morning travel commute to QTS colo location in [GEOGRAPHIC_DATA] recorded - 8:0…" at bounding box center [603, 300] width 481 height 69
click at [598, 282] on textarea "Morning travel commute to QTS colo location in [GEOGRAPHIC_DATA] recorded - 8:0…" at bounding box center [603, 300] width 481 height 69
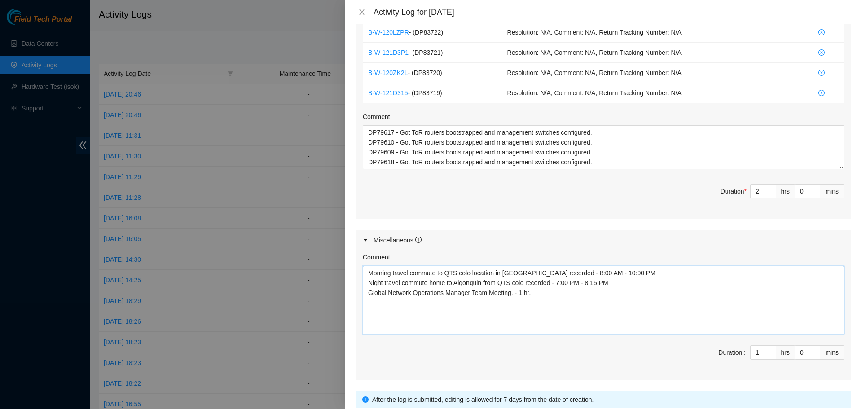
type textarea "Morning travel commute to QTS colo location in [GEOGRAPHIC_DATA] recorded - 8:0…"
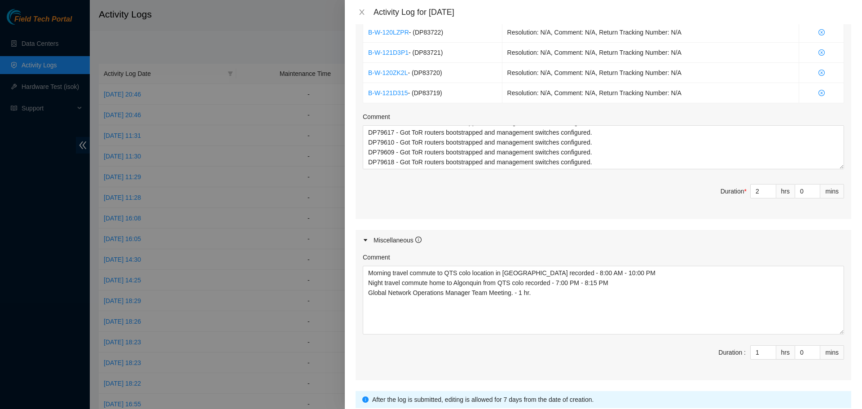
click at [594, 359] on span "Duration : 1 hrs 0 mins" at bounding box center [603, 357] width 481 height 25
type input "2"
type input "4"
click at [770, 349] on icon "up" at bounding box center [771, 350] width 3 height 3
type input "3"
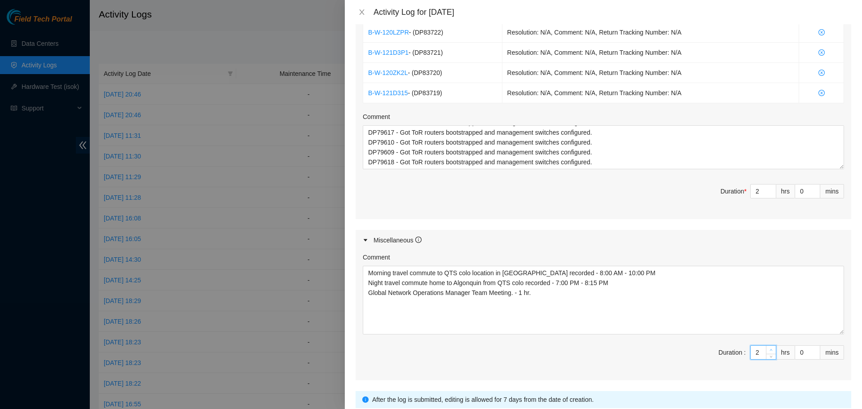
type input "5"
click at [770, 349] on icon "up" at bounding box center [771, 350] width 3 height 3
type input "4"
type input "6"
click at [770, 349] on icon "up" at bounding box center [771, 350] width 3 height 3
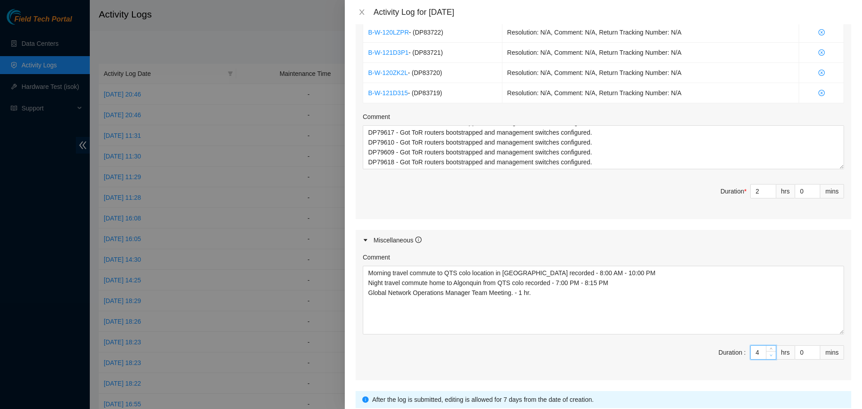
type input "3"
type input "5"
click at [769, 357] on span "down" at bounding box center [771, 355] width 5 height 5
click at [798, 353] on input "0" at bounding box center [807, 352] width 25 height 13
type input "3"
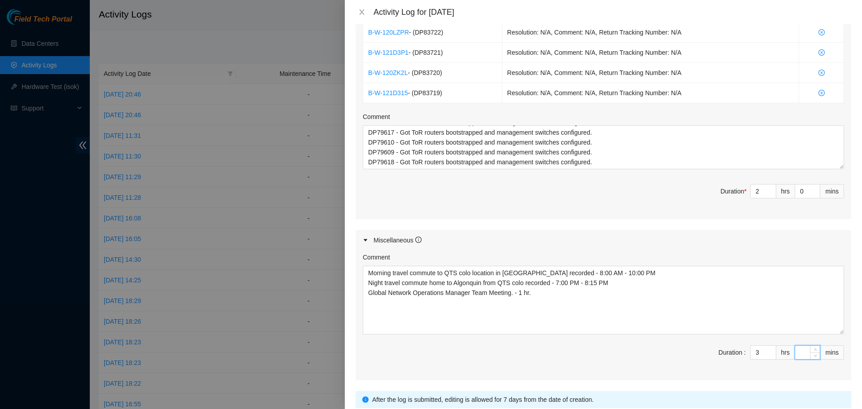
type input "3"
type input "30"
type input "3"
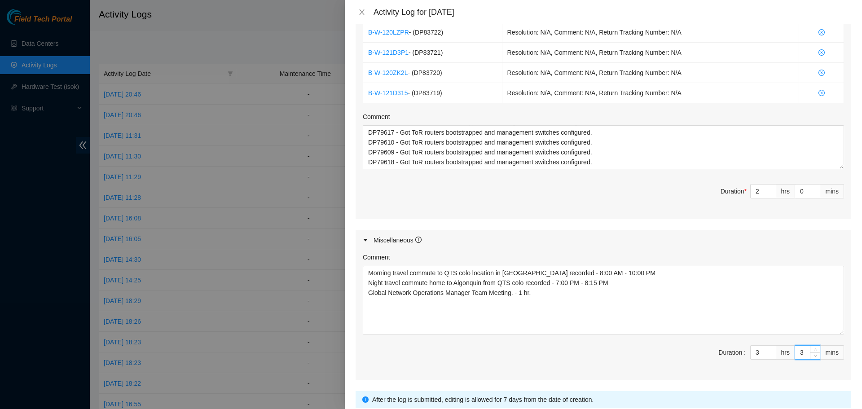
type input "0"
type input "4"
type input "45"
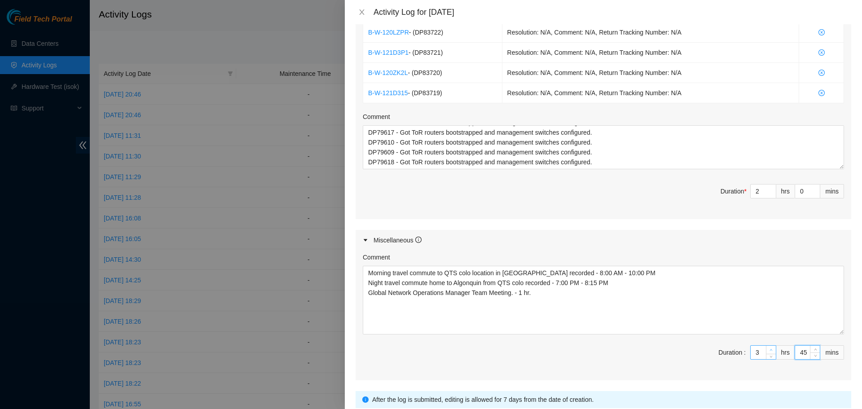
type input "45"
type input "4"
type input "6"
click at [770, 349] on icon "up" at bounding box center [771, 350] width 3 height 3
type input "3"
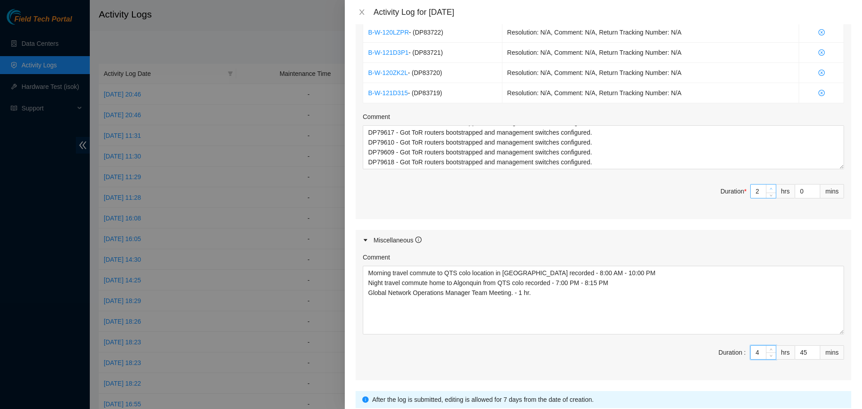
type input "7"
click at [769, 186] on span "up" at bounding box center [771, 188] width 5 height 5
type input "4"
type input "8"
click at [769, 186] on span "up" at bounding box center [771, 188] width 5 height 5
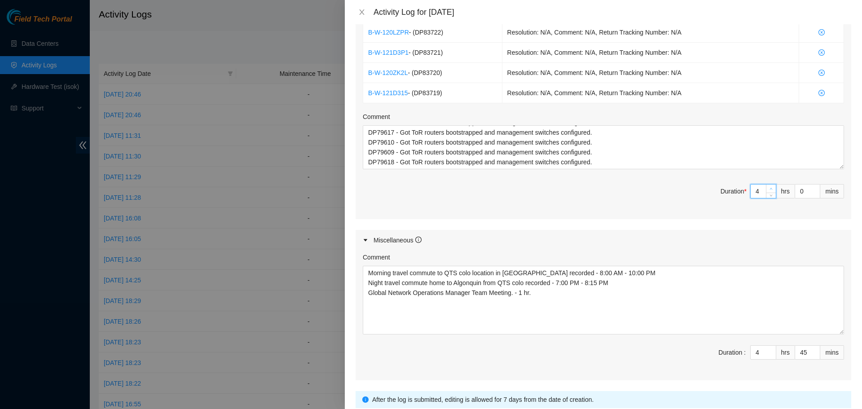
type input "5"
type input "9"
click at [769, 186] on span "up" at bounding box center [771, 188] width 5 height 5
type input "6"
type input "10"
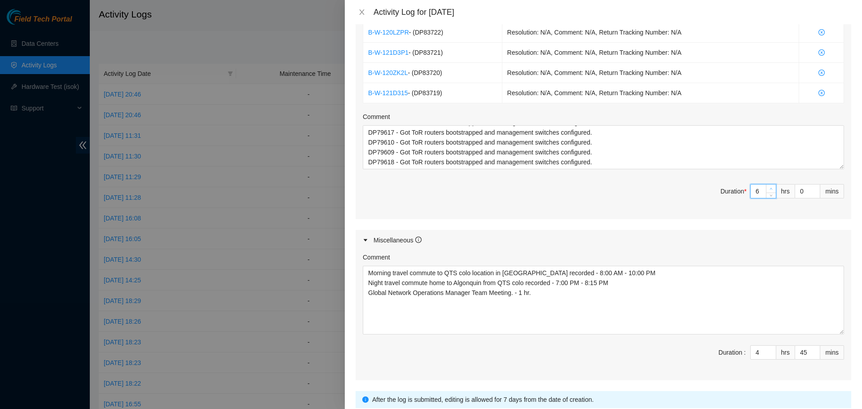
click at [769, 186] on span "up" at bounding box center [771, 188] width 5 height 5
type input "7"
type input "11"
click at [769, 186] on span "up" at bounding box center [771, 188] width 5 height 5
type input "8"
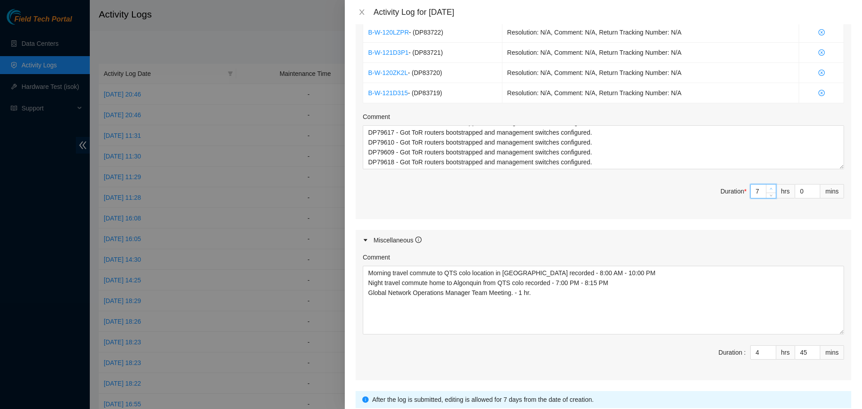
type input "12"
click at [769, 186] on span "up" at bounding box center [771, 188] width 5 height 5
drag, startPoint x: 799, startPoint y: 189, endPoint x: 800, endPoint y: 194, distance: 4.5
click at [799, 190] on input "0" at bounding box center [807, 191] width 25 height 13
type input "3"
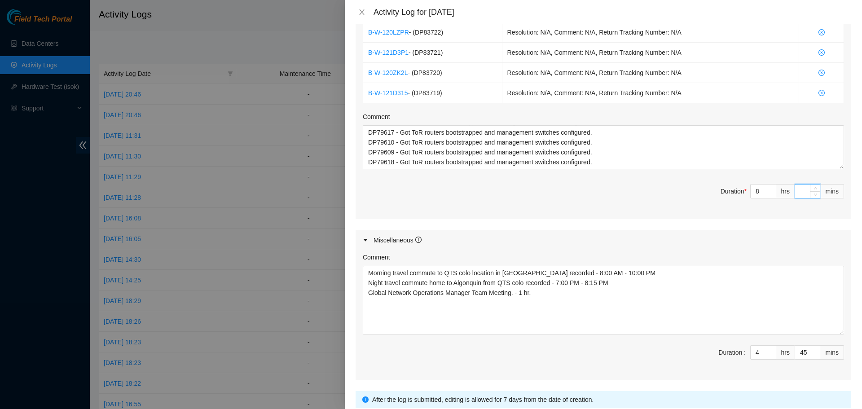
type input "48"
type input "30"
type input "13"
type input "15"
type input "30"
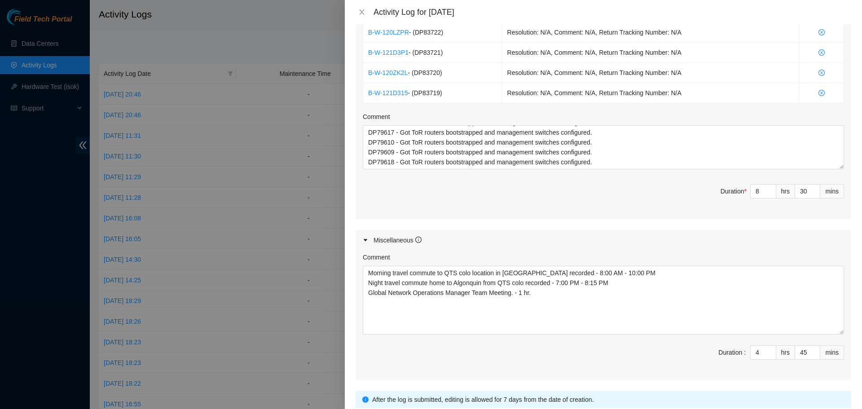
click at [755, 221] on div "Maintenance Issues Ticket Number Resolution Action No data to display Comment D…" at bounding box center [604, 4] width 496 height 752
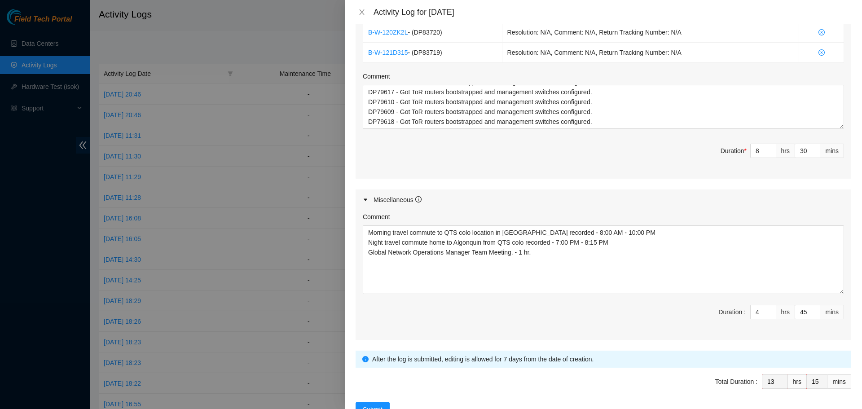
scroll to position [539, 0]
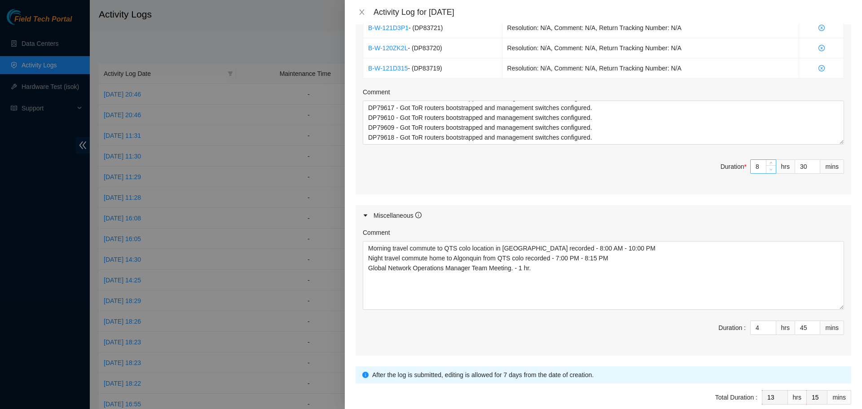
type input "7"
type input "12"
click at [770, 170] on icon "down" at bounding box center [771, 169] width 3 height 3
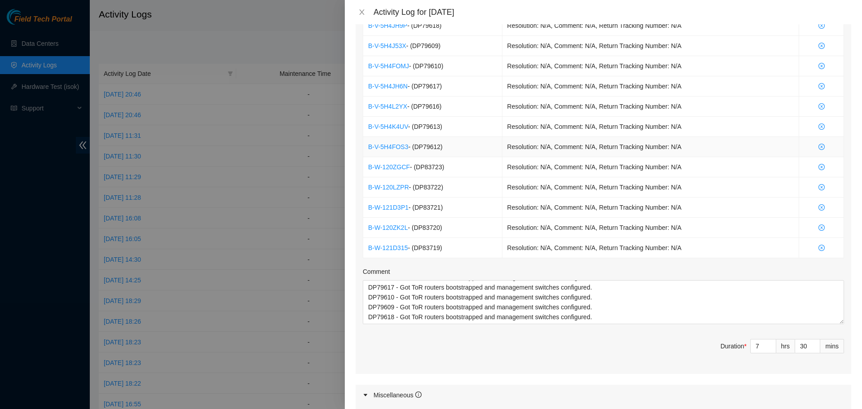
scroll to position [584, 0]
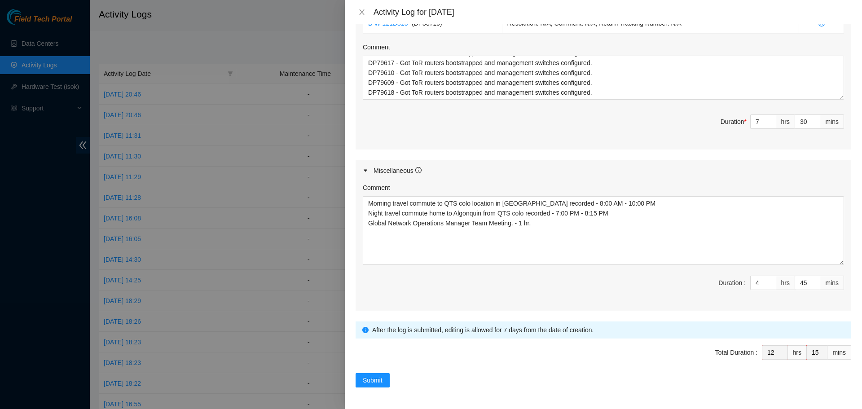
click at [547, 375] on div "Submit" at bounding box center [604, 380] width 496 height 14
click at [360, 381] on button "Submit" at bounding box center [373, 380] width 34 height 14
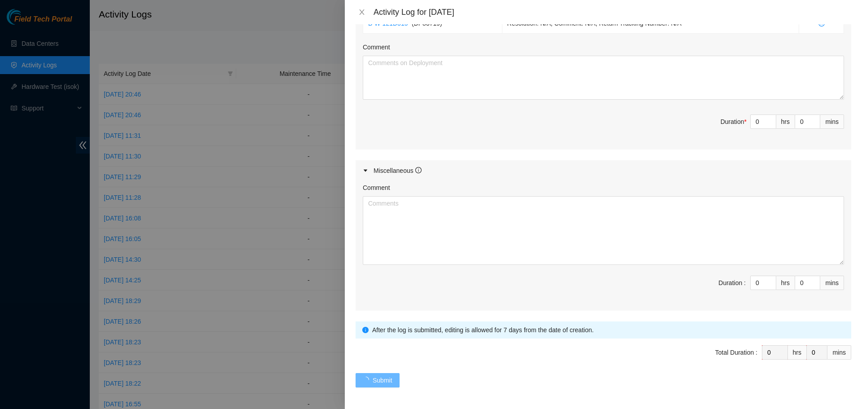
scroll to position [0, 0]
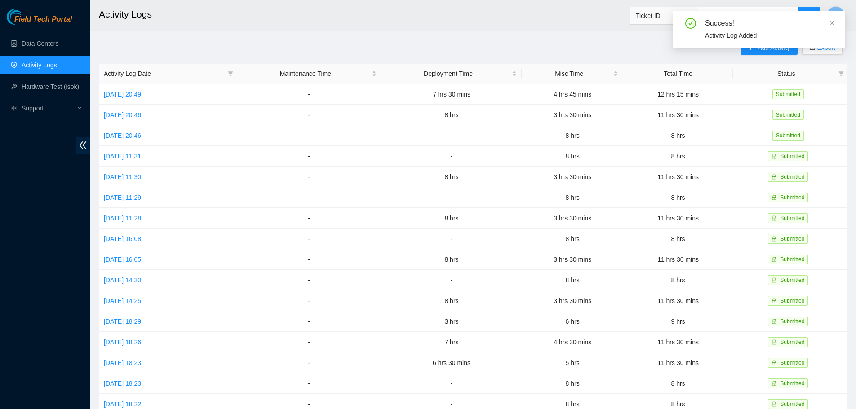
click at [828, 24] on div "Success!" at bounding box center [769, 23] width 129 height 11
click at [830, 22] on icon "close" at bounding box center [832, 23] width 6 height 6
click at [759, 46] on span "Add Activity" at bounding box center [773, 48] width 32 height 10
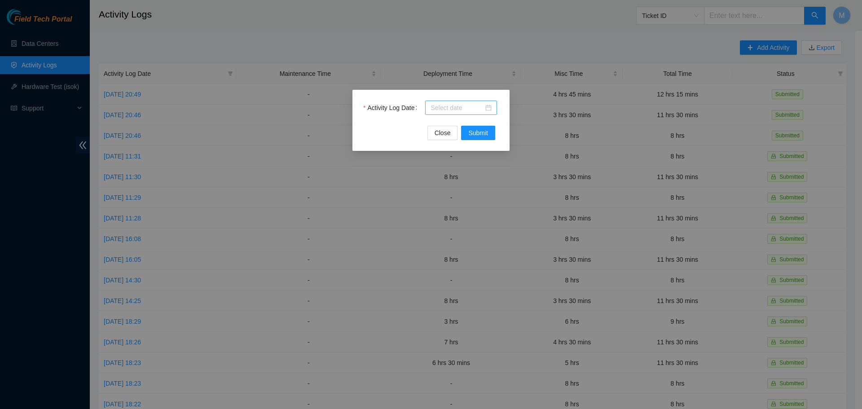
click at [489, 106] on div at bounding box center [461, 108] width 61 height 10
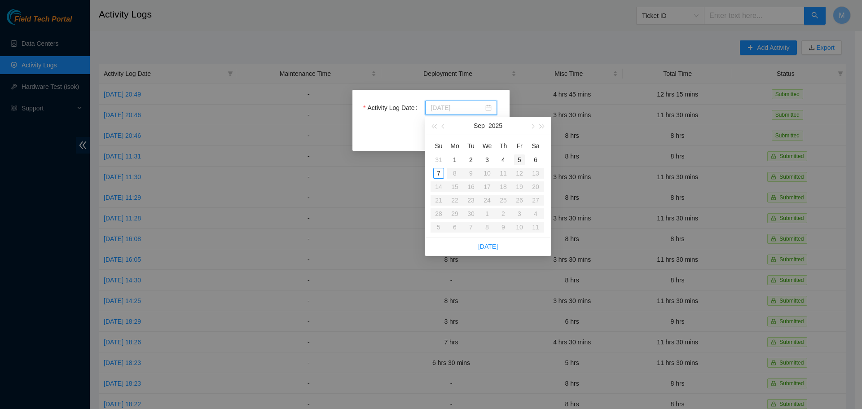
type input "[DATE]"
drag, startPoint x: 520, startPoint y: 160, endPoint x: 521, endPoint y: 166, distance: 6.1
click at [519, 160] on div "5" at bounding box center [519, 159] width 11 height 11
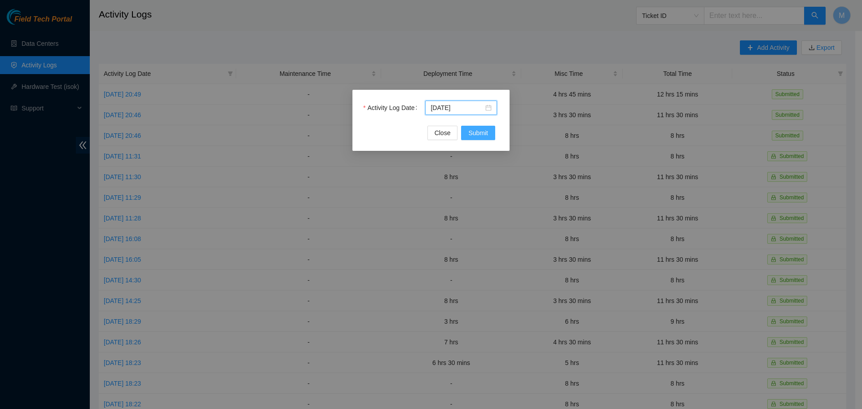
click at [474, 134] on span "Submit" at bounding box center [478, 133] width 20 height 10
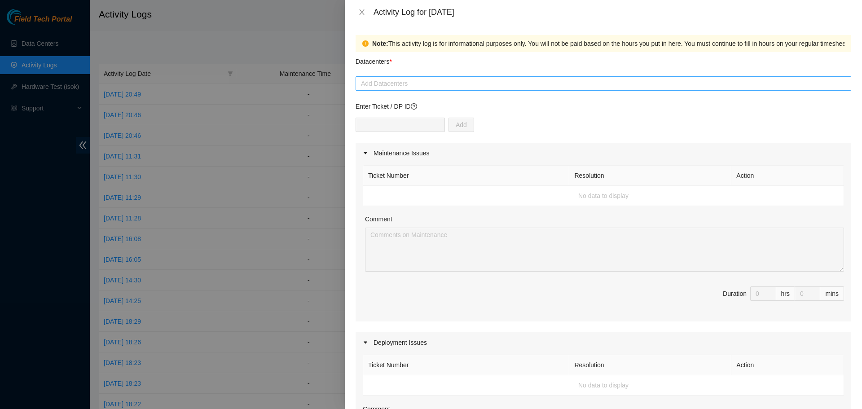
click at [450, 86] on div at bounding box center [603, 83] width 491 height 11
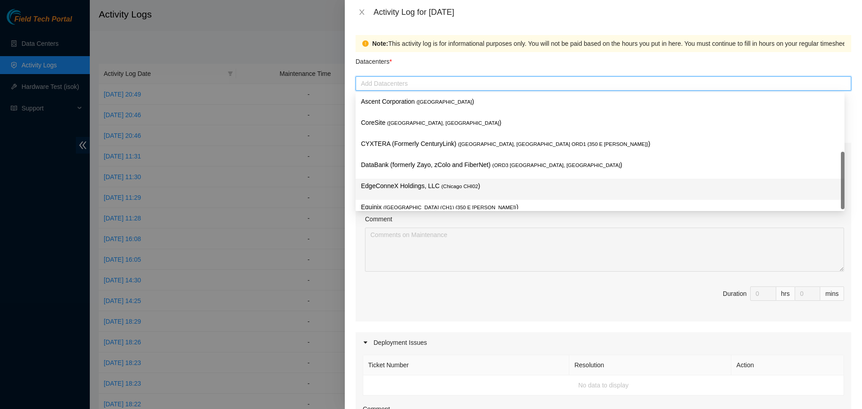
scroll to position [33, 0]
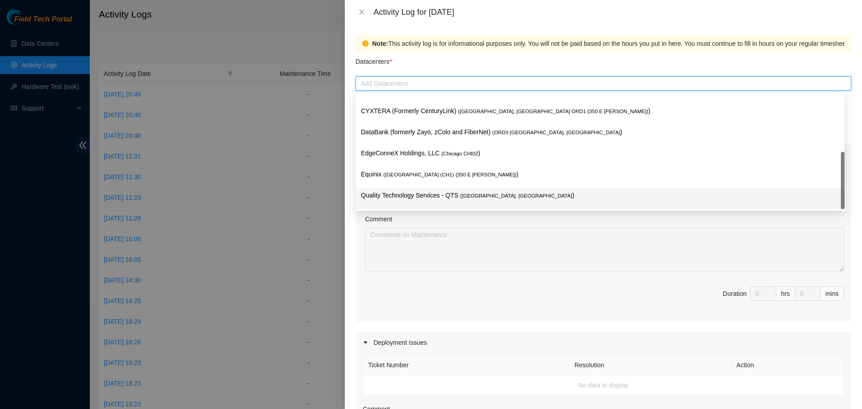
click at [428, 198] on p "Quality Technology Services - QTS ( [GEOGRAPHIC_DATA], [GEOGRAPHIC_DATA] )" at bounding box center [600, 195] width 478 height 10
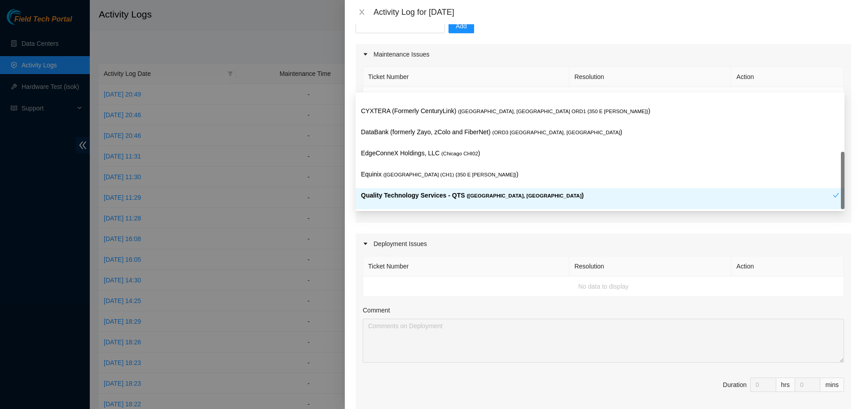
scroll to position [269, 0]
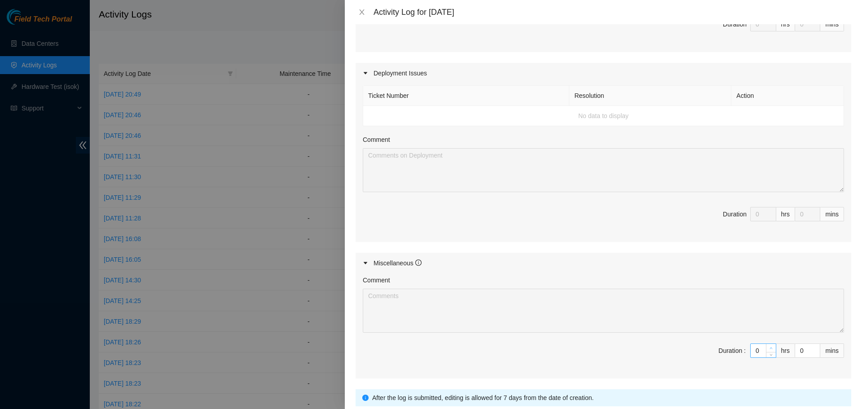
type input "1"
click at [769, 348] on span "up" at bounding box center [771, 348] width 5 height 5
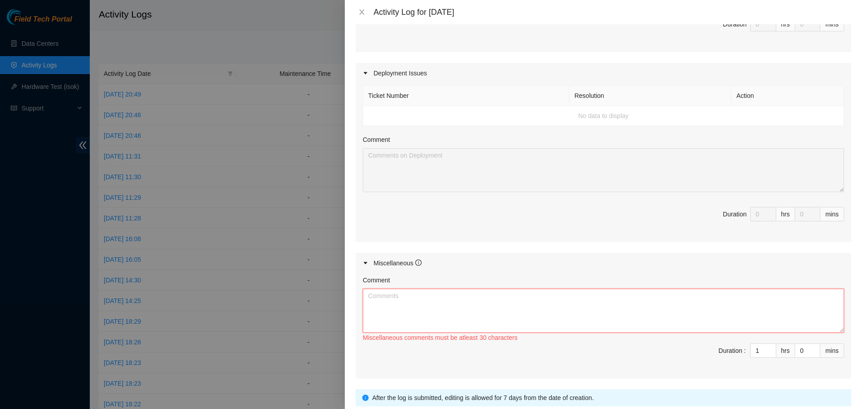
click at [691, 321] on textarea "Comment" at bounding box center [603, 311] width 481 height 44
paste textarea "Worked Remote from Home [DATE]. Spent the day monitoring chat rooms and emails …"
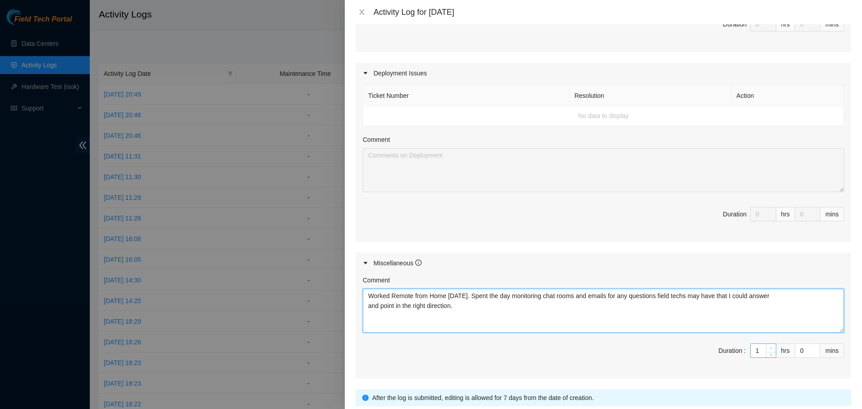
type textarea "Worked Remote from Home [DATE]. Spent the day monitoring chat rooms and emails …"
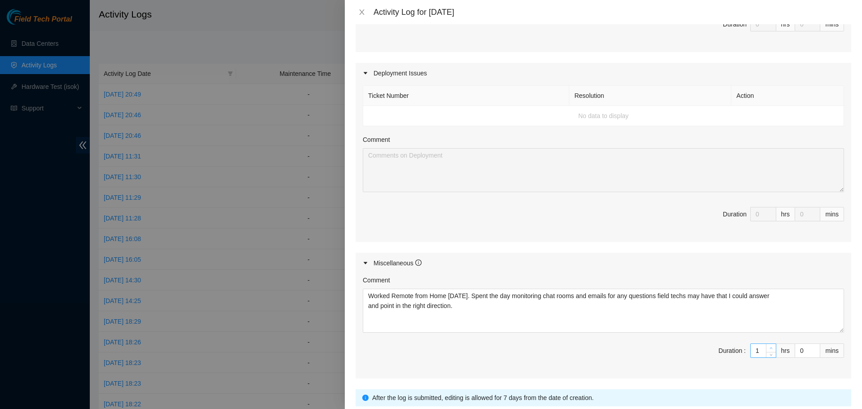
type input "2"
click at [769, 349] on span "up" at bounding box center [771, 348] width 5 height 5
type input "3"
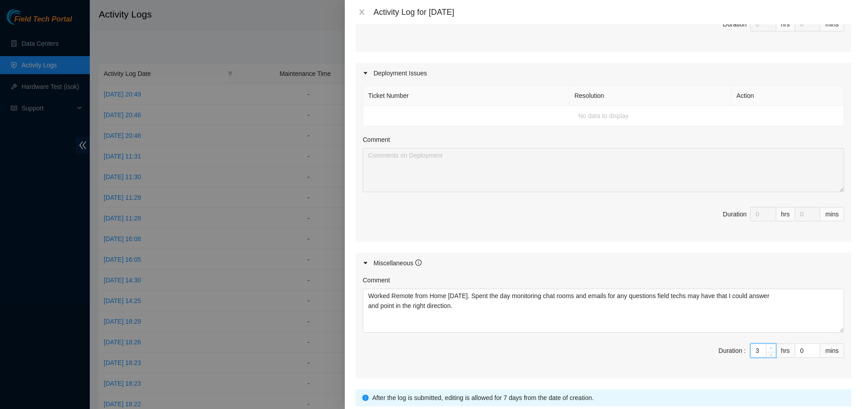
click at [769, 349] on span "up" at bounding box center [771, 348] width 5 height 5
type input "4"
click at [769, 349] on span "up" at bounding box center [771, 348] width 5 height 5
type input "5"
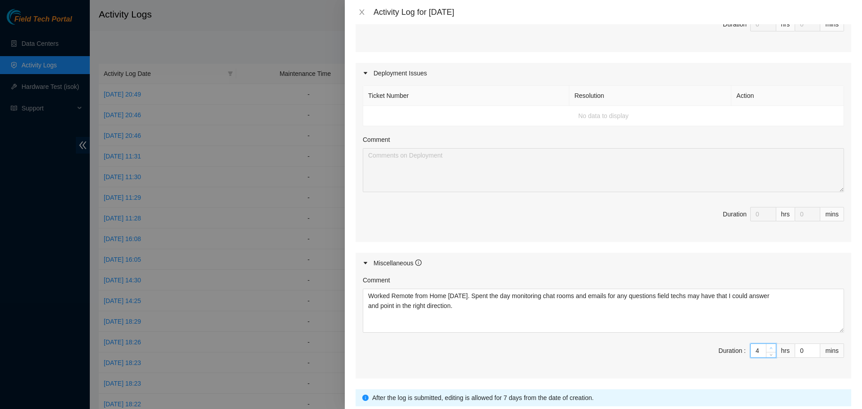
type input "5"
click at [769, 349] on span "up" at bounding box center [771, 348] width 5 height 5
type input "6"
click at [769, 349] on span "up" at bounding box center [771, 348] width 5 height 5
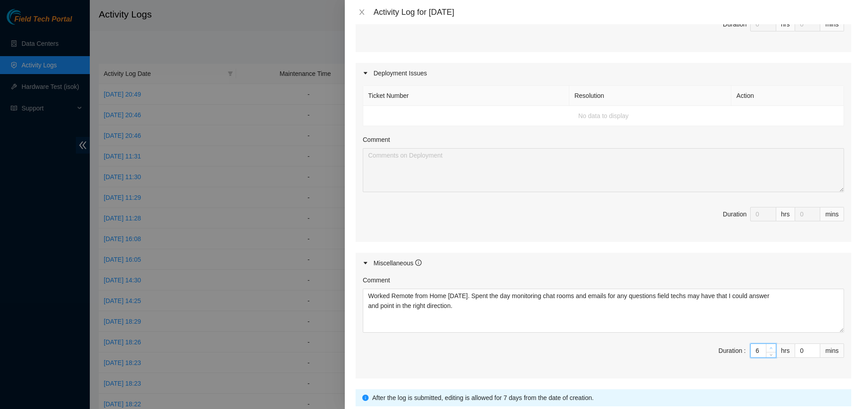
type input "7"
click at [769, 349] on span "up" at bounding box center [771, 348] width 5 height 5
type input "8"
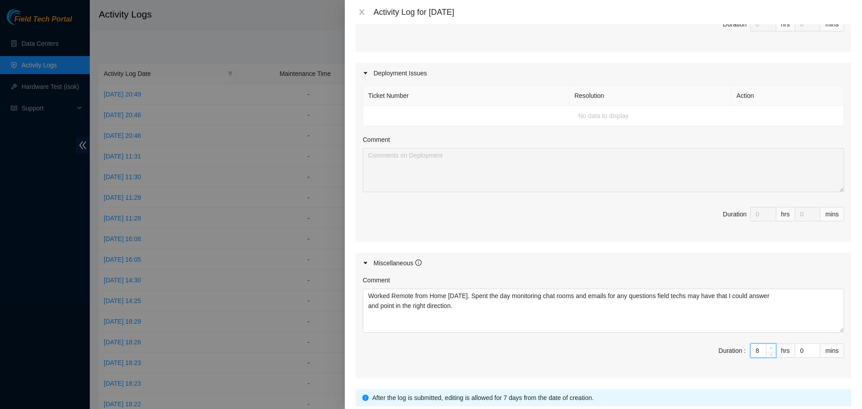
click at [769, 349] on span "up" at bounding box center [771, 348] width 5 height 5
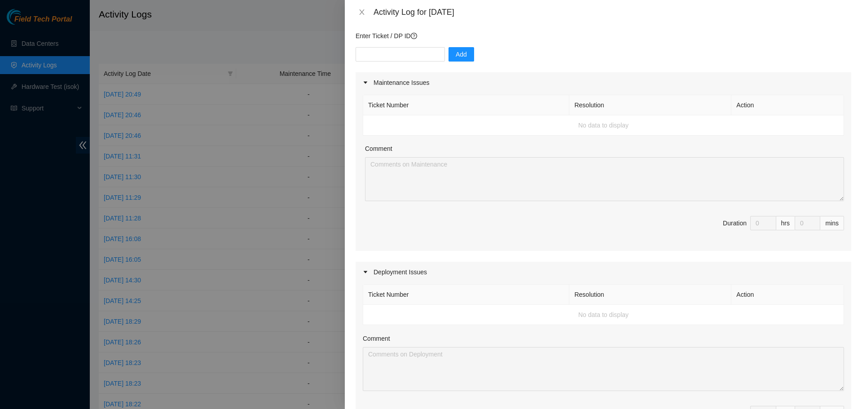
scroll to position [337, 0]
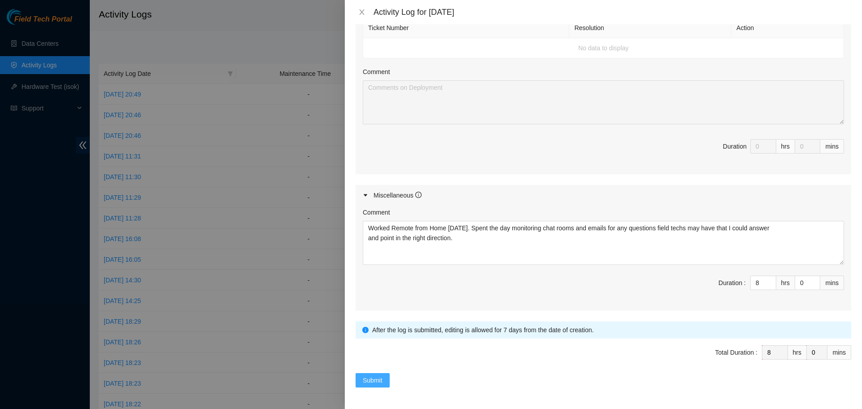
click at [380, 381] on span "Submit" at bounding box center [373, 380] width 20 height 10
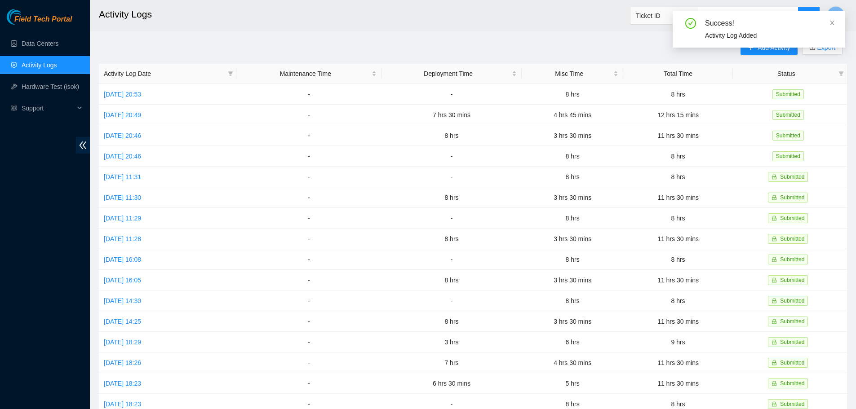
click at [836, 23] on div "Success! Activity Log Added" at bounding box center [758, 29] width 172 height 37
click at [832, 22] on icon "close" at bounding box center [832, 23] width 4 height 4
click at [141, 153] on link "[DATE] 20:46" at bounding box center [122, 156] width 37 height 7
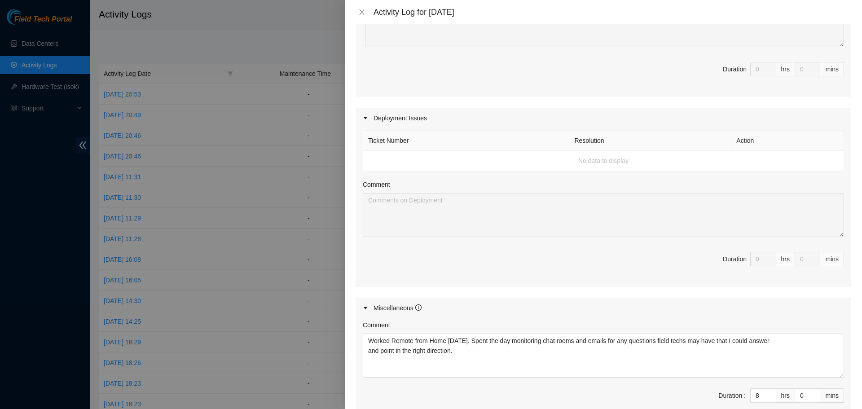
scroll to position [337, 0]
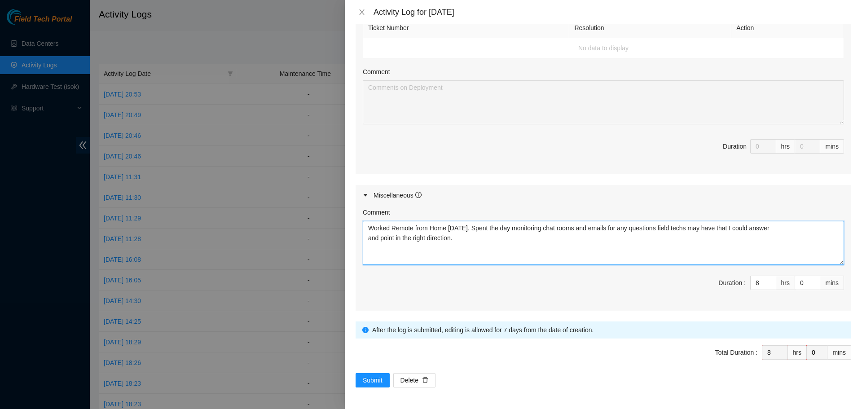
drag, startPoint x: 465, startPoint y: 240, endPoint x: 365, endPoint y: 231, distance: 100.6
click at [365, 231] on textarea "Worked Remote from Home [DATE]. Spent the day monitoring chat rooms and emails …" at bounding box center [603, 243] width 481 height 44
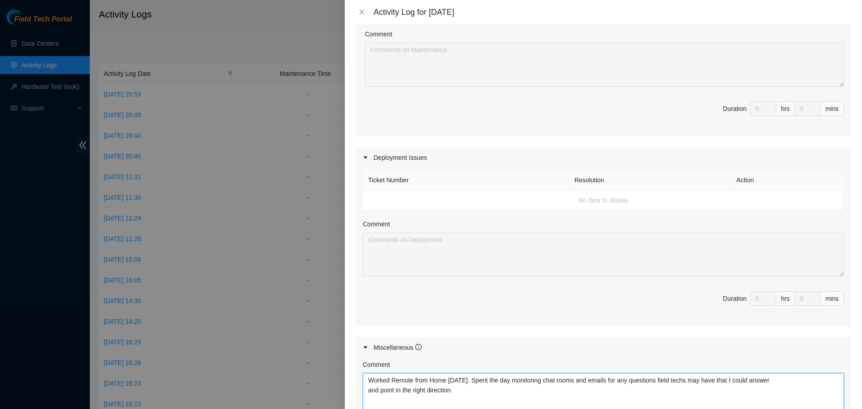
scroll to position [68, 0]
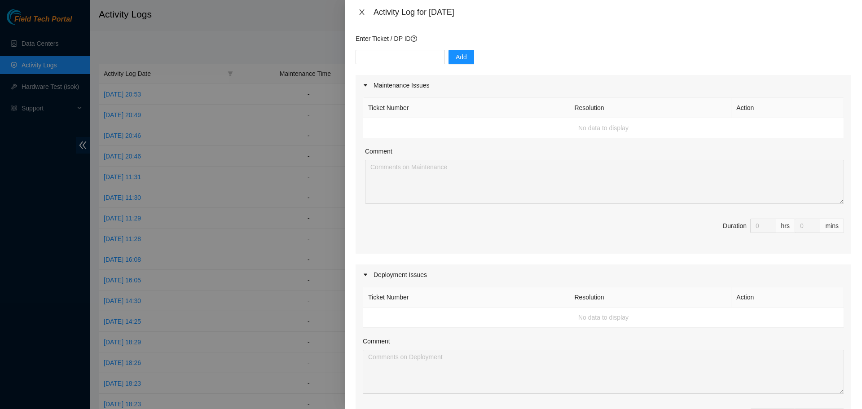
click at [362, 13] on icon "close" at bounding box center [361, 11] width 5 height 5
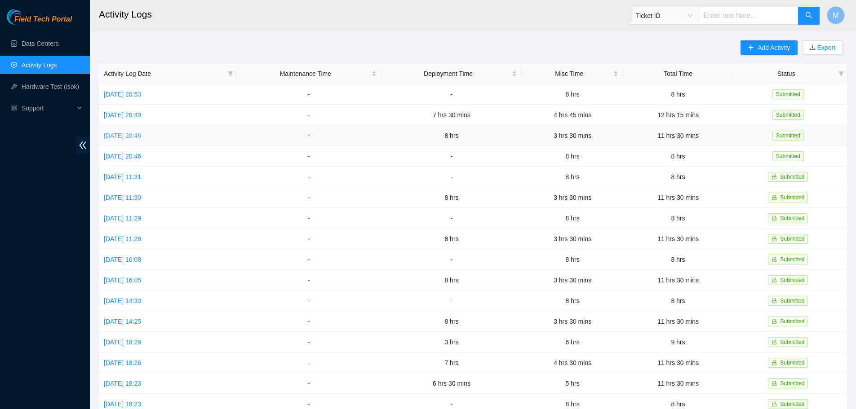
click at [140, 136] on link "[DATE] 20:46" at bounding box center [122, 135] width 37 height 7
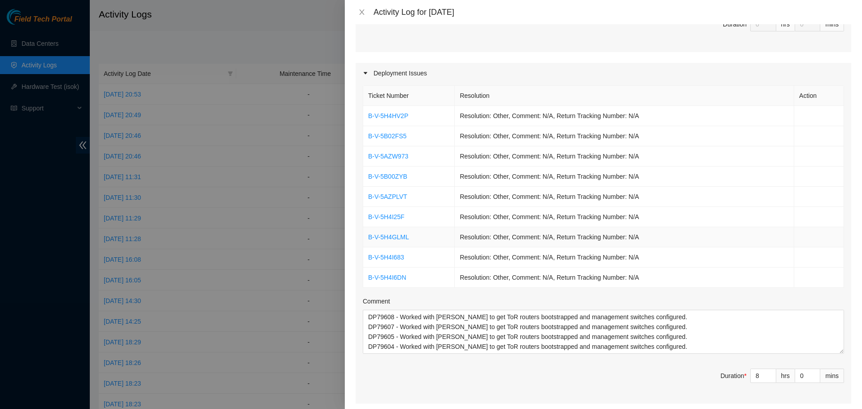
scroll to position [404, 0]
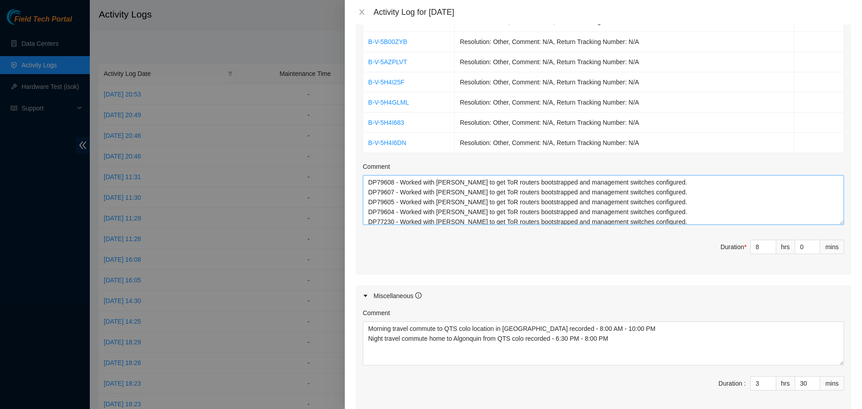
drag, startPoint x: 834, startPoint y: 217, endPoint x: 834, endPoint y: 223, distance: 5.9
click at [834, 223] on textarea "DP79608 - Worked with [PERSON_NAME] to get ToR routers bootstrapped and managem…" at bounding box center [603, 200] width 481 height 50
drag, startPoint x: 629, startPoint y: 333, endPoint x: 370, endPoint y: 330, distance: 259.2
click at [370, 330] on textarea "Morning travel commute to QTS colo location in [GEOGRAPHIC_DATA] recorded - 8:0…" at bounding box center [603, 344] width 481 height 44
drag, startPoint x: 616, startPoint y: 340, endPoint x: 369, endPoint y: 341, distance: 247.0
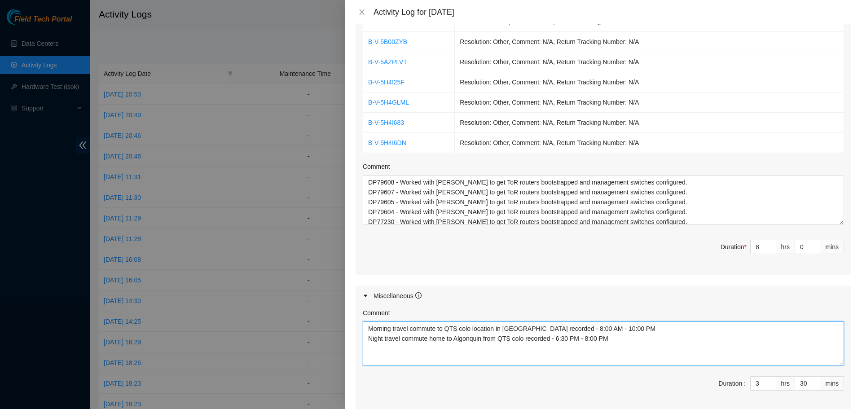
click at [369, 341] on textarea "Morning travel commute to QTS colo location in [GEOGRAPHIC_DATA] recorded - 8:0…" at bounding box center [603, 344] width 481 height 44
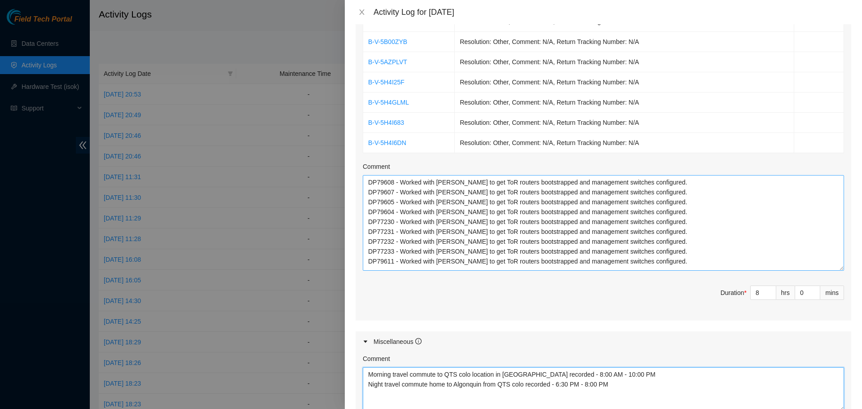
drag, startPoint x: 835, startPoint y: 221, endPoint x: 831, endPoint y: 268, distance: 46.4
click at [834, 268] on textarea "DP79608 - Worked with [PERSON_NAME] to get ToR routers bootstrapped and managem…" at bounding box center [603, 223] width 481 height 96
drag, startPoint x: 691, startPoint y: 267, endPoint x: 362, endPoint y: 177, distance: 340.9
click at [362, 177] on div "Ticket Number Resolution Action B-V-5H4HV2P Resolution: Other, Comment: N/A, Re…" at bounding box center [604, 135] width 496 height 372
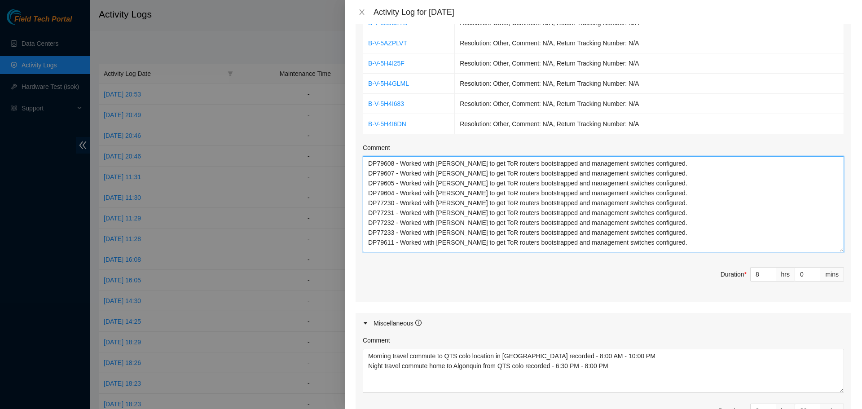
scroll to position [282, 0]
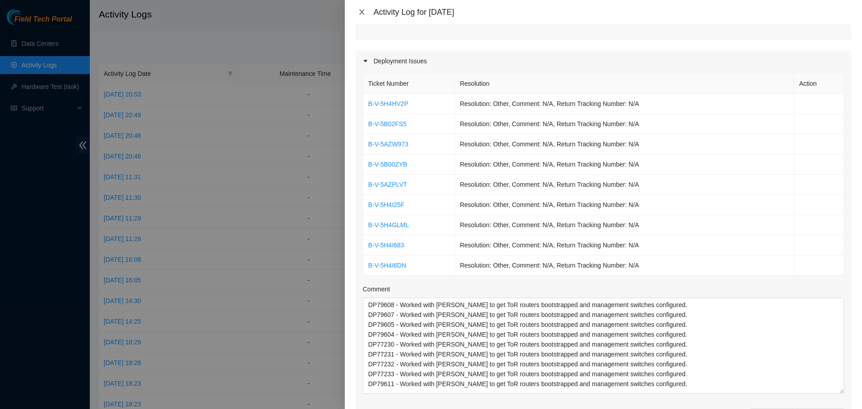
click at [362, 10] on icon "close" at bounding box center [361, 12] width 7 height 7
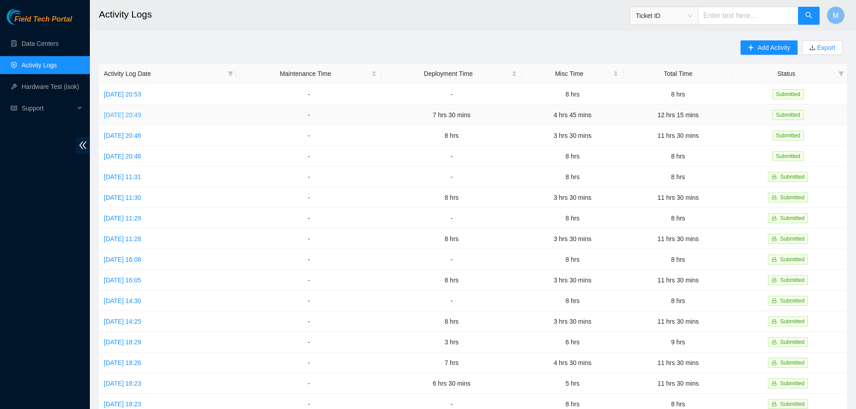
click at [133, 115] on link "[DATE] 20:49" at bounding box center [122, 114] width 37 height 7
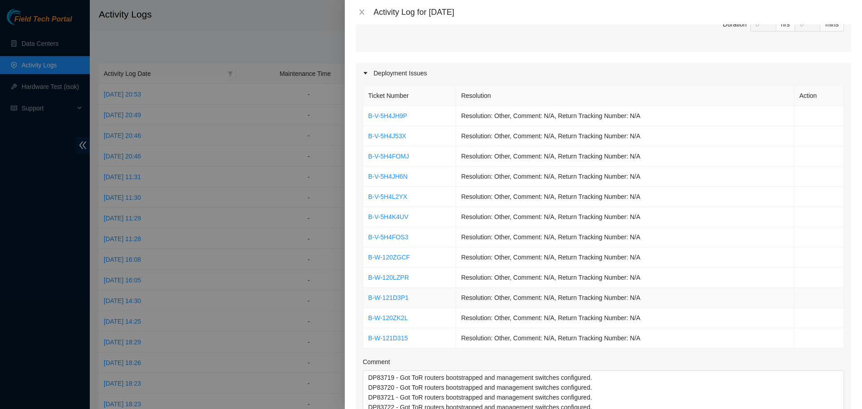
scroll to position [494, 0]
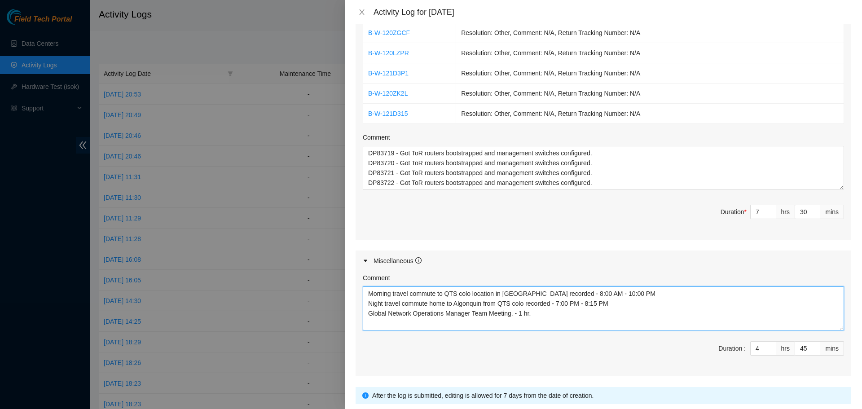
drag, startPoint x: 623, startPoint y: 294, endPoint x: 369, endPoint y: 293, distance: 254.2
click at [369, 293] on textarea "Morning travel commute to QTS colo location in [GEOGRAPHIC_DATA] recorded - 8:0…" at bounding box center [603, 309] width 481 height 44
drag, startPoint x: 613, startPoint y: 308, endPoint x: 366, endPoint y: 304, distance: 247.5
click at [366, 304] on textarea "Morning travel commute to QTS colo location in [GEOGRAPHIC_DATA] recorded - 8:0…" at bounding box center [603, 309] width 481 height 44
drag, startPoint x: 554, startPoint y: 319, endPoint x: 373, endPoint y: 315, distance: 180.6
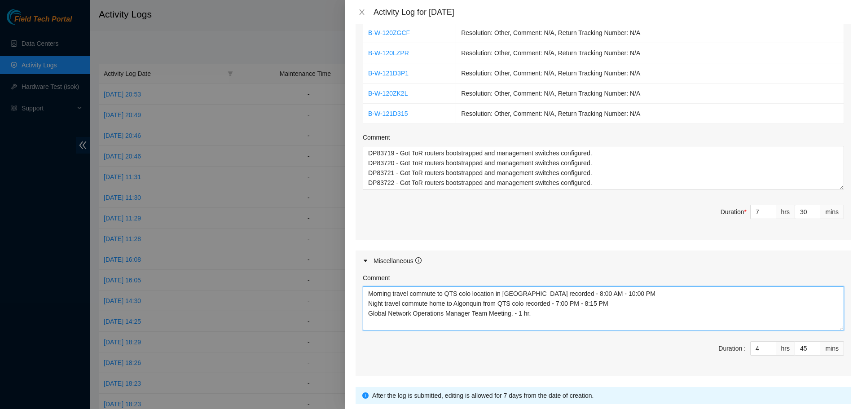
click at [365, 318] on textarea "Morning travel commute to QTS colo location in [GEOGRAPHIC_DATA] recorded - 8:0…" at bounding box center [603, 309] width 481 height 44
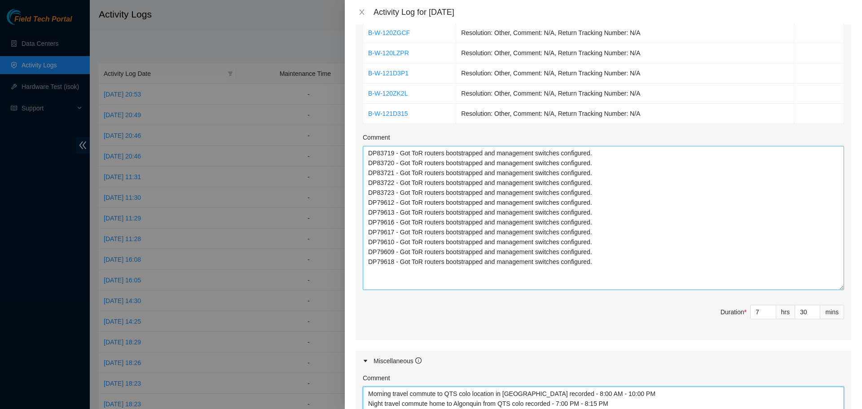
drag, startPoint x: 836, startPoint y: 186, endPoint x: 828, endPoint y: 296, distance: 109.8
click at [835, 290] on textarea "DP83719 - Got ToR routers bootstrapped and management switches configured. DP83…" at bounding box center [603, 218] width 481 height 144
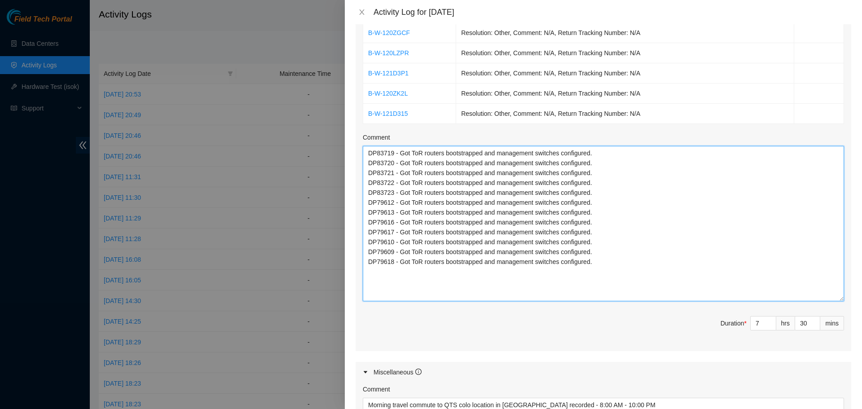
drag, startPoint x: 663, startPoint y: 262, endPoint x: 311, endPoint y: 151, distance: 369.2
click at [311, 151] on div "Activity Log for [DATE] Note: This activity log is for informational purposes o…" at bounding box center [431, 204] width 862 height 409
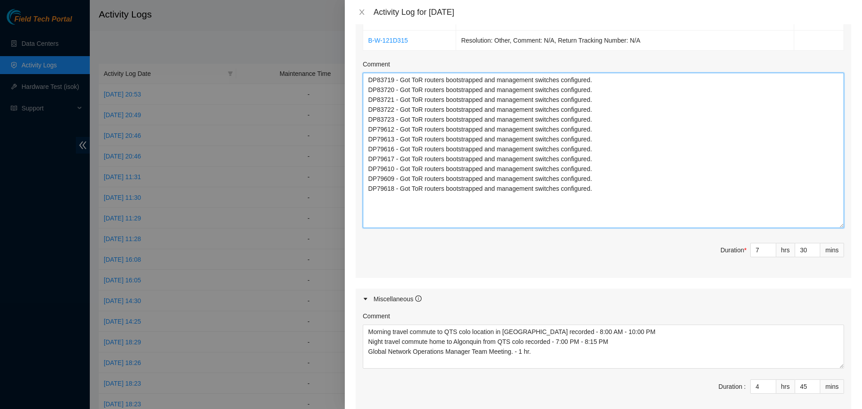
scroll to position [671, 0]
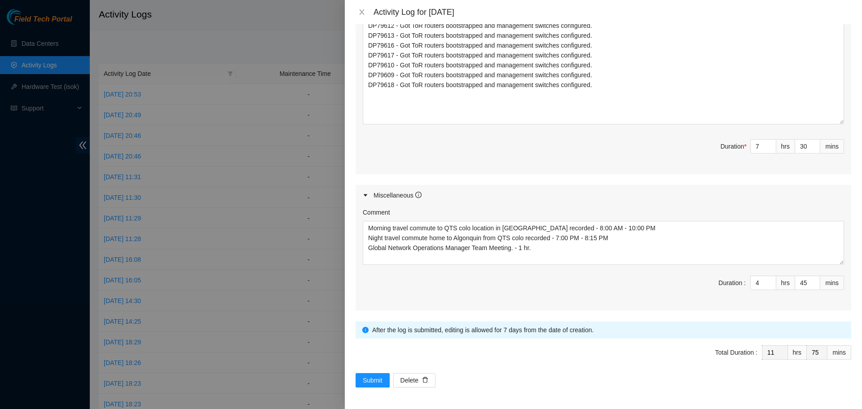
click at [642, 384] on div "Submit Delete" at bounding box center [604, 380] width 496 height 14
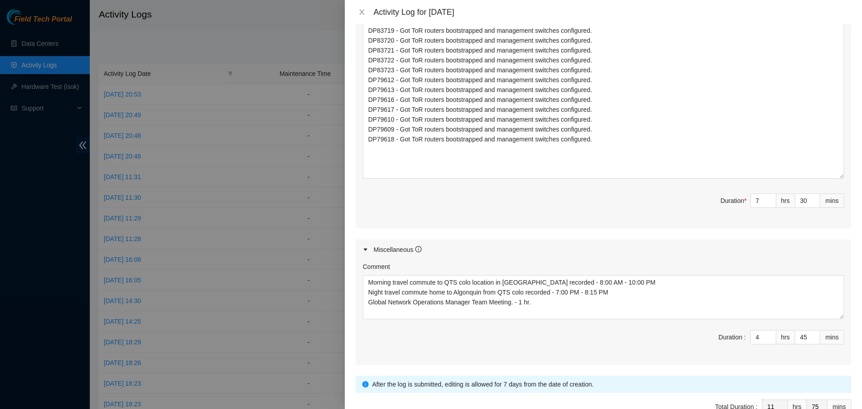
scroll to position [446, 0]
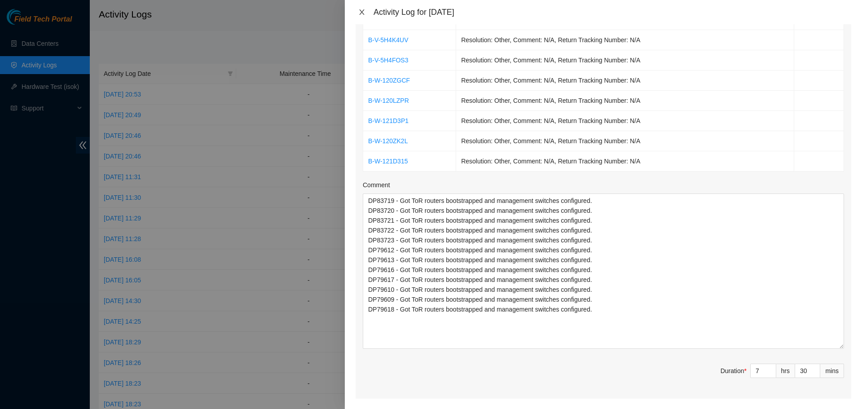
click at [362, 9] on icon "close" at bounding box center [361, 12] width 7 height 7
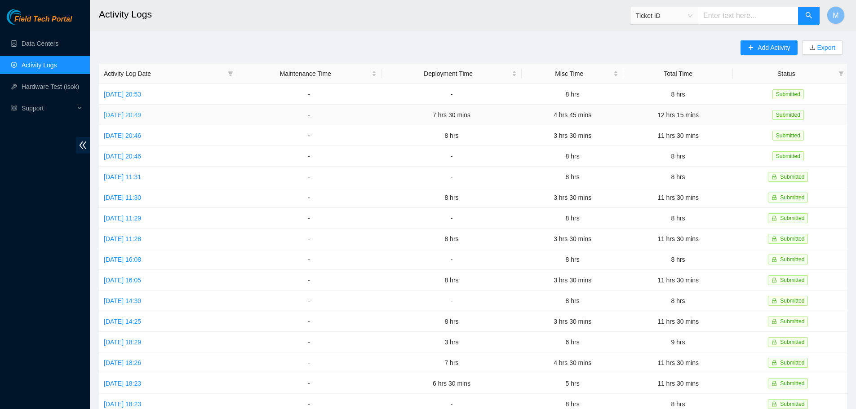
click at [141, 113] on link "[DATE] 20:49" at bounding box center [122, 114] width 37 height 7
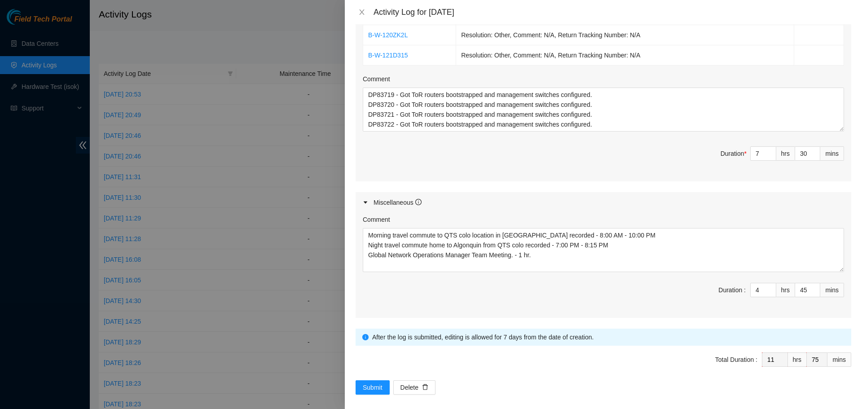
scroll to position [560, 0]
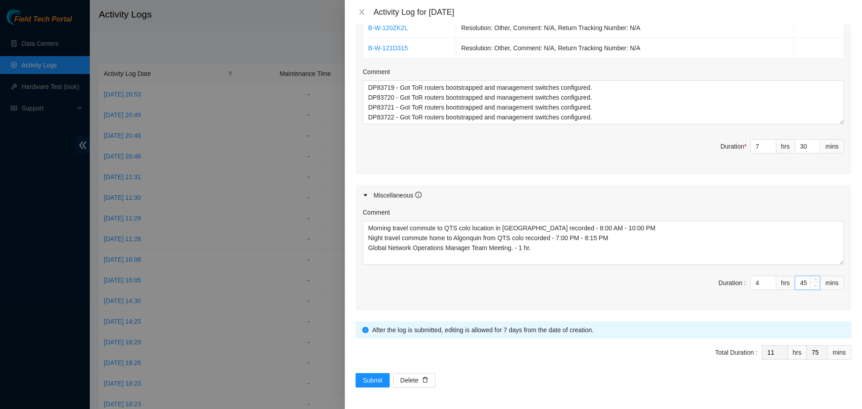
type input "44"
type input "12"
type input "14"
click at [814, 287] on icon "down" at bounding box center [815, 285] width 3 height 3
type input "43"
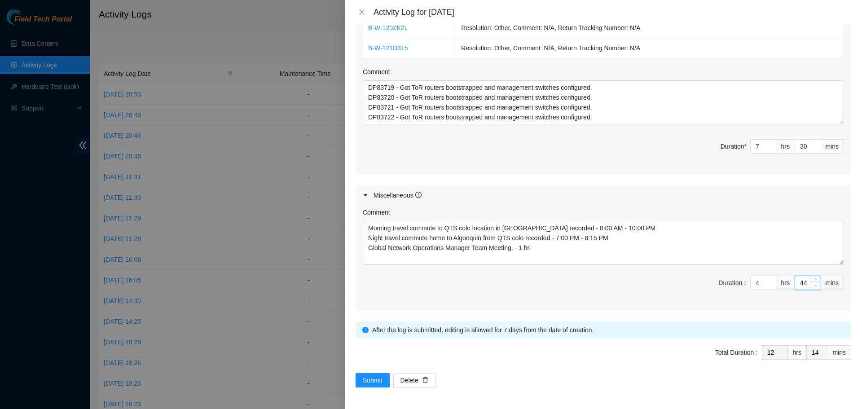
type input "13"
click at [814, 287] on icon "down" at bounding box center [815, 285] width 3 height 3
type input "42"
type input "12"
click at [814, 287] on icon "down" at bounding box center [815, 285] width 3 height 3
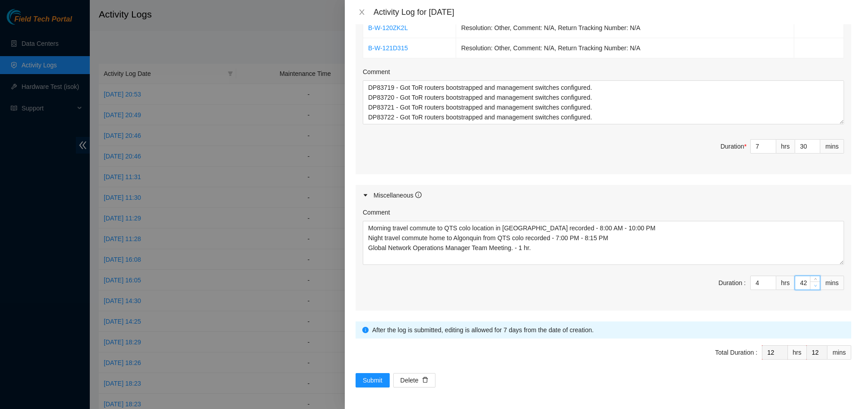
type input "41"
type input "11"
click at [814, 287] on icon "down" at bounding box center [815, 285] width 3 height 3
type input "40"
type input "10"
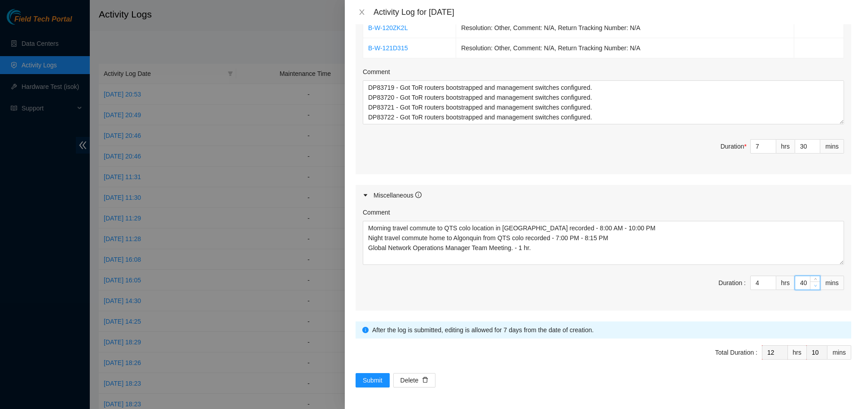
click at [814, 287] on icon "down" at bounding box center [815, 285] width 3 height 3
type input "39"
type input "9"
click at [814, 287] on icon "down" at bounding box center [815, 285] width 3 height 3
type input "38"
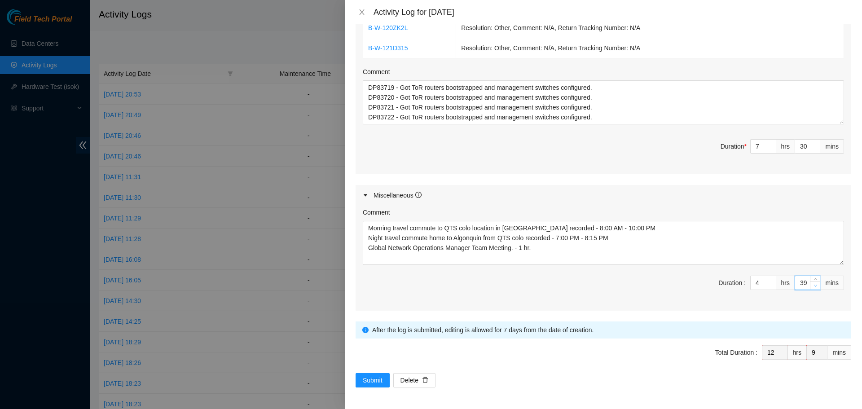
type input "8"
click at [814, 287] on icon "down" at bounding box center [815, 285] width 3 height 3
type input "37"
type input "7"
click at [814, 287] on icon "down" at bounding box center [815, 285] width 3 height 3
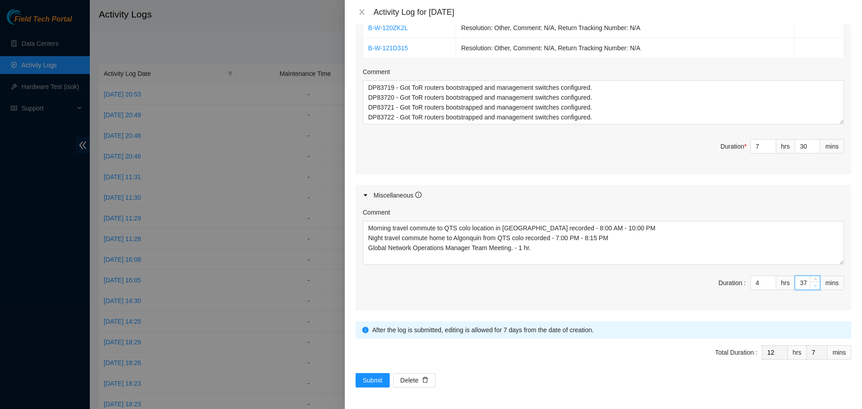
type input "36"
type input "6"
click at [814, 287] on icon "down" at bounding box center [815, 285] width 3 height 3
type input "35"
type input "5"
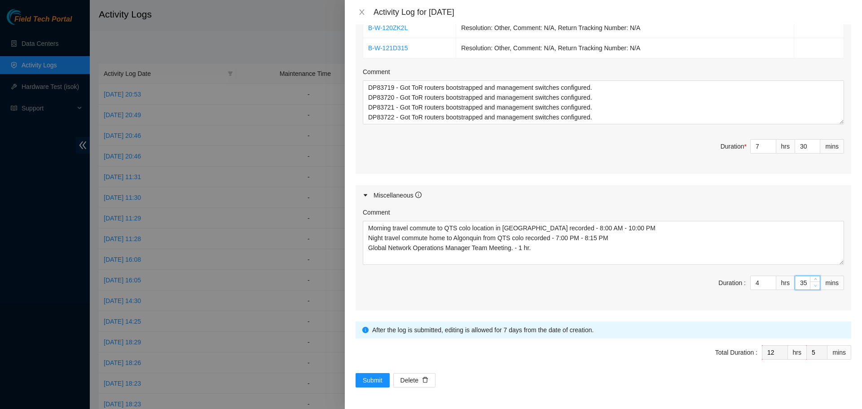
click at [814, 287] on icon "down" at bounding box center [815, 285] width 3 height 3
type input "34"
type input "4"
click at [814, 287] on icon "down" at bounding box center [815, 285] width 3 height 3
type input "33"
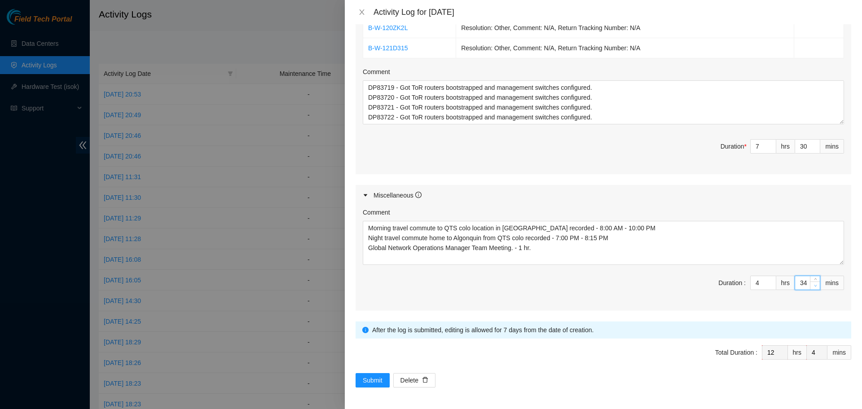
type input "3"
click at [814, 287] on icon "down" at bounding box center [815, 285] width 3 height 3
type input "32"
type input "2"
click at [814, 287] on icon "down" at bounding box center [815, 285] width 3 height 3
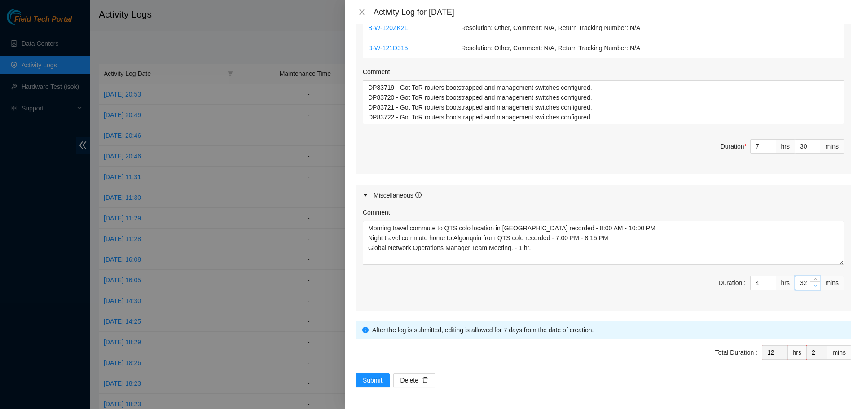
type input "31"
type input "1"
click at [814, 287] on icon "down" at bounding box center [815, 285] width 3 height 3
type input "30"
type input "0"
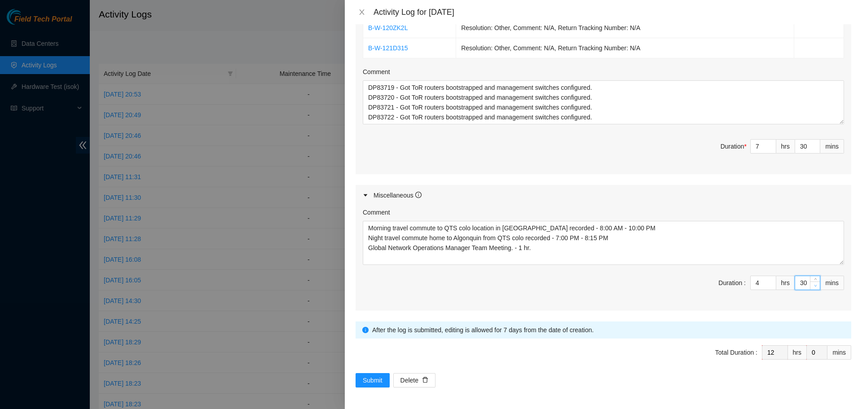
click at [814, 287] on icon "down" at bounding box center [815, 285] width 3 height 3
type input "29"
type input "11"
type input "59"
click at [814, 287] on icon "down" at bounding box center [815, 285] width 3 height 3
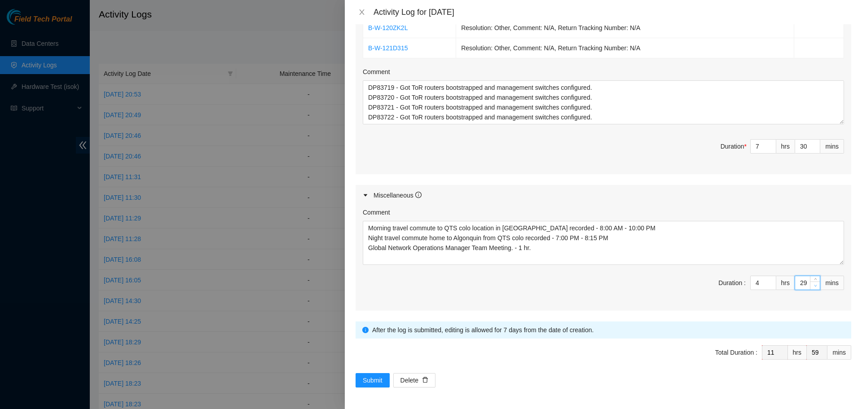
type input "28"
type input "58"
click at [814, 287] on icon "down" at bounding box center [815, 285] width 3 height 3
type input "27"
type input "57"
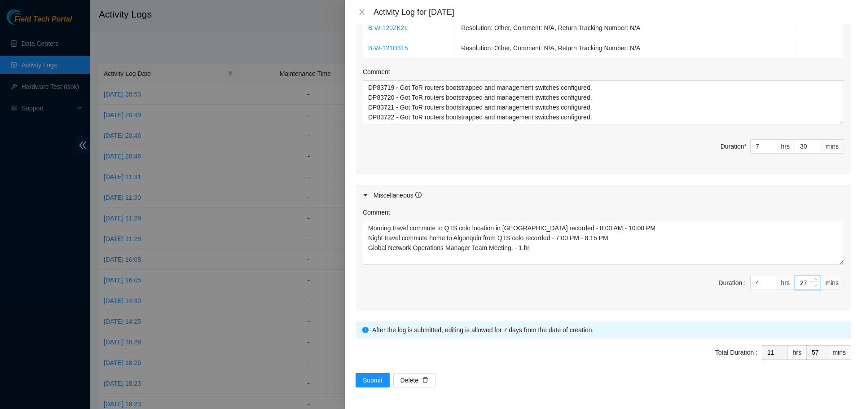
click at [814, 287] on icon "down" at bounding box center [815, 285] width 3 height 3
type input "26"
type input "56"
click at [814, 287] on icon "down" at bounding box center [815, 285] width 3 height 3
type input "25"
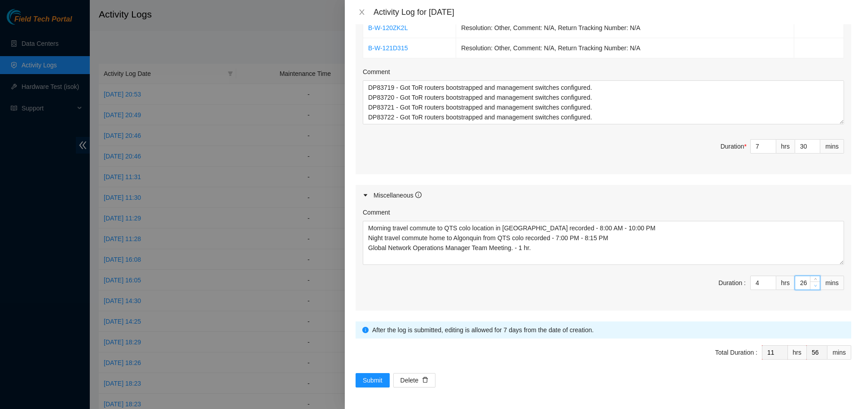
type input "55"
click at [814, 287] on icon "down" at bounding box center [815, 285] width 3 height 3
click at [628, 294] on span "Duration : 4 hrs 25 mins" at bounding box center [603, 288] width 481 height 25
type input "24"
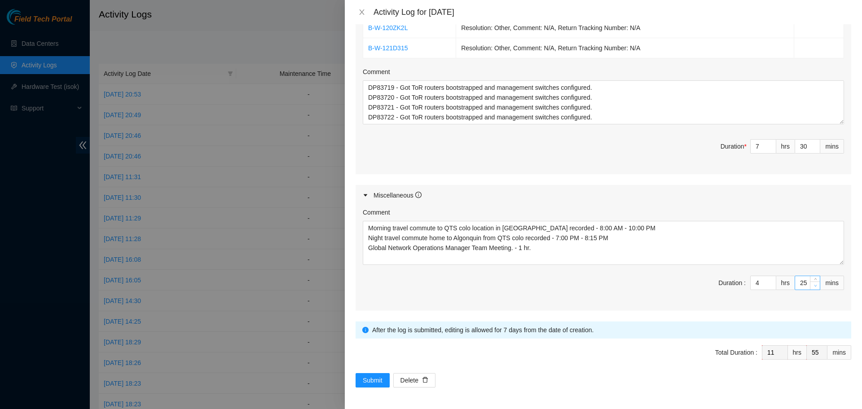
type input "54"
click at [814, 287] on icon "down" at bounding box center [815, 285] width 3 height 3
type input "23"
type input "53"
click at [814, 287] on icon "down" at bounding box center [815, 285] width 3 height 3
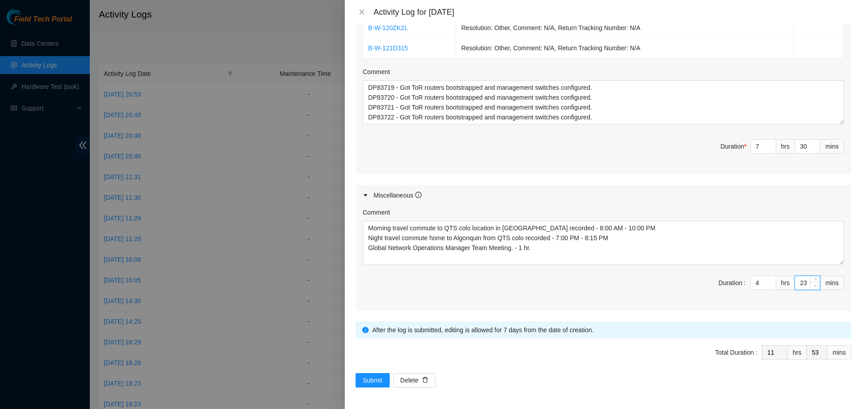
type input "22"
type input "52"
click at [814, 287] on icon "down" at bounding box center [815, 285] width 3 height 3
type input "21"
type input "51"
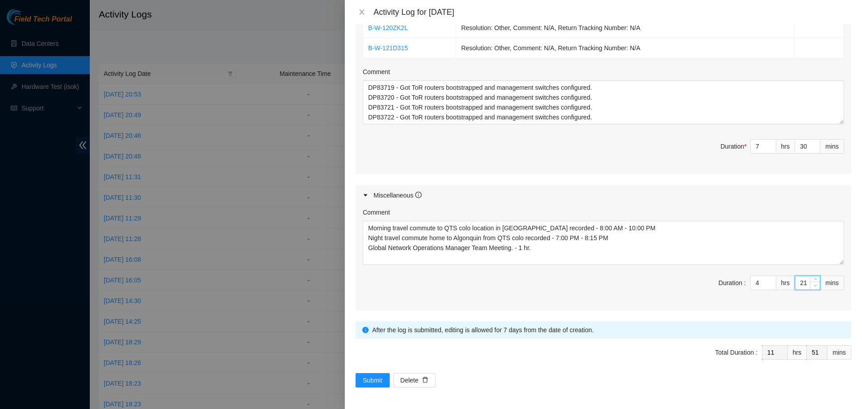
click at [814, 287] on icon "down" at bounding box center [815, 285] width 3 height 3
type input "20"
type input "50"
click at [814, 287] on icon "down" at bounding box center [815, 285] width 3 height 3
type input "19"
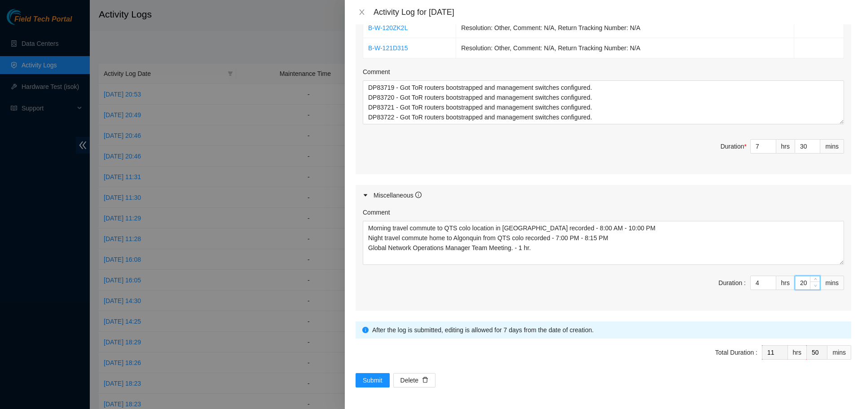
type input "49"
click at [814, 287] on icon "down" at bounding box center [815, 285] width 3 height 3
type input "18"
type input "48"
click at [814, 287] on icon "down" at bounding box center [815, 285] width 3 height 3
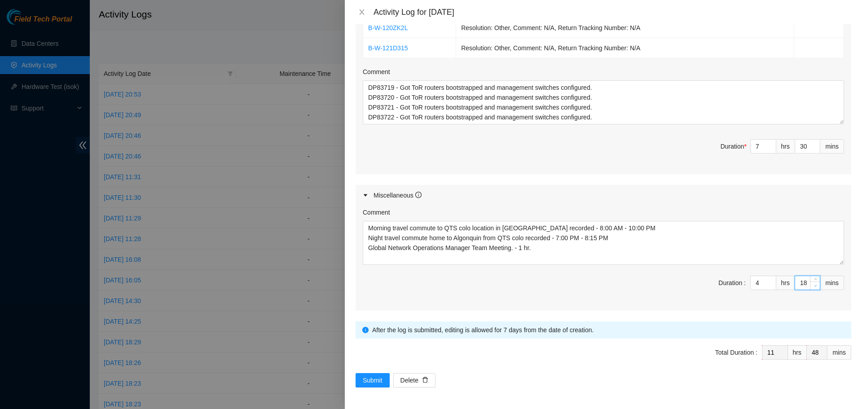
type input "17"
click at [814, 287] on icon "down" at bounding box center [815, 285] width 3 height 3
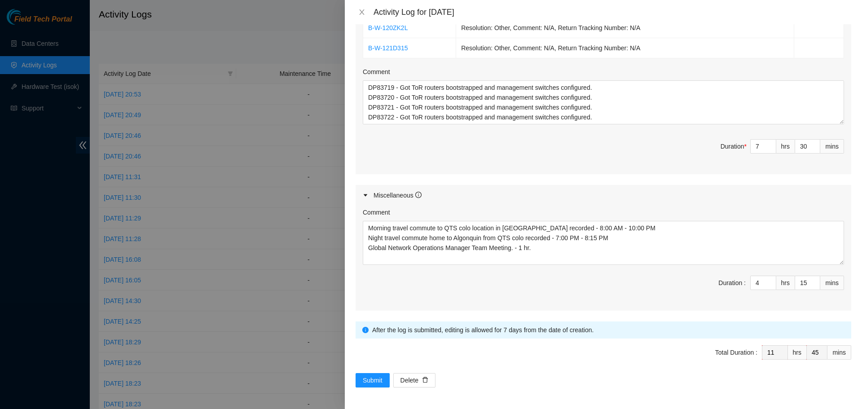
drag, startPoint x: 583, startPoint y: 397, endPoint x: 569, endPoint y: 389, distance: 16.3
click at [583, 396] on div "Note: This activity log is for informational purposes only. You will not be pai…" at bounding box center [603, 216] width 517 height 385
click at [540, 378] on div "Submit Delete" at bounding box center [604, 380] width 496 height 14
click at [370, 382] on span "Submit" at bounding box center [373, 380] width 20 height 10
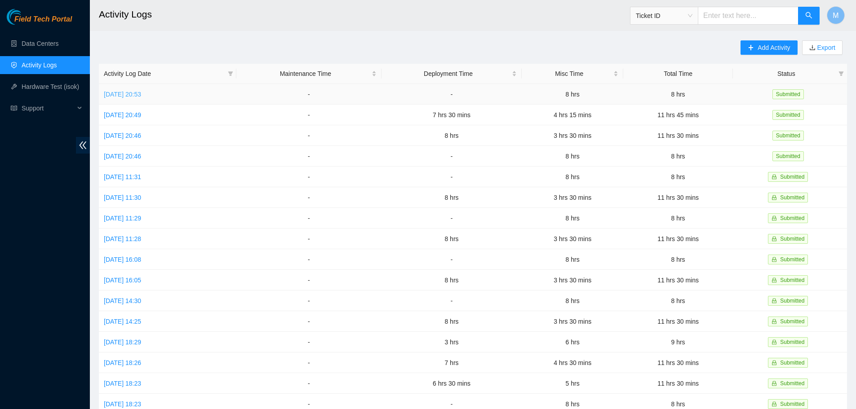
click at [126, 91] on link "[DATE] 20:53" at bounding box center [122, 94] width 37 height 7
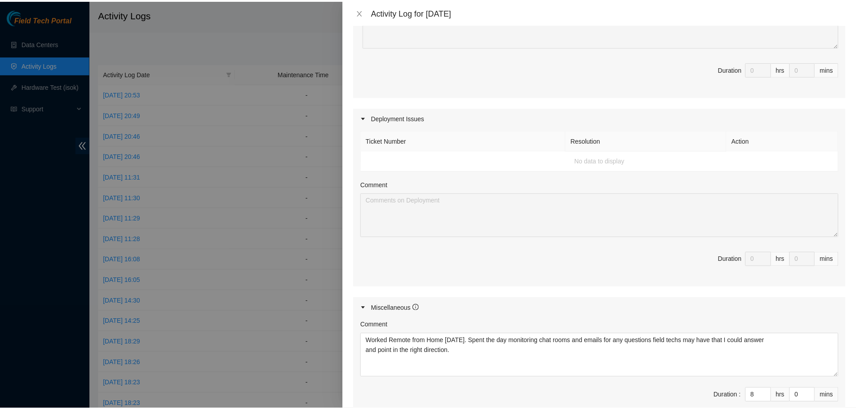
scroll to position [337, 0]
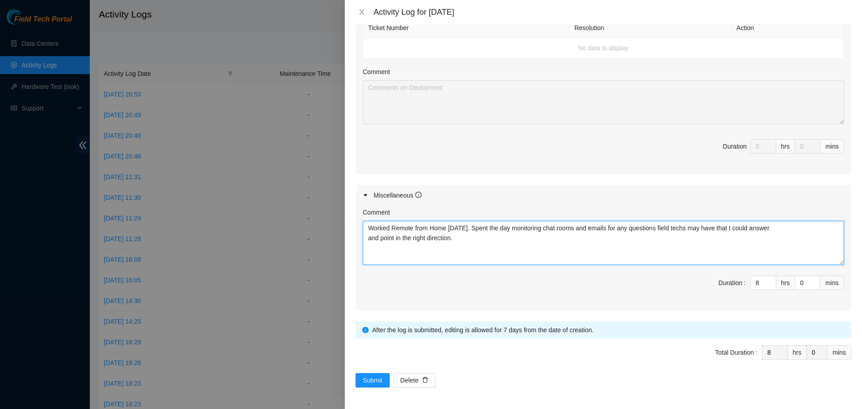
drag, startPoint x: 454, startPoint y: 238, endPoint x: 369, endPoint y: 229, distance: 85.8
click at [369, 229] on textarea "Worked Remote from Home [DATE]. Spent the day monitoring chat rooms and emails …" at bounding box center [603, 243] width 481 height 44
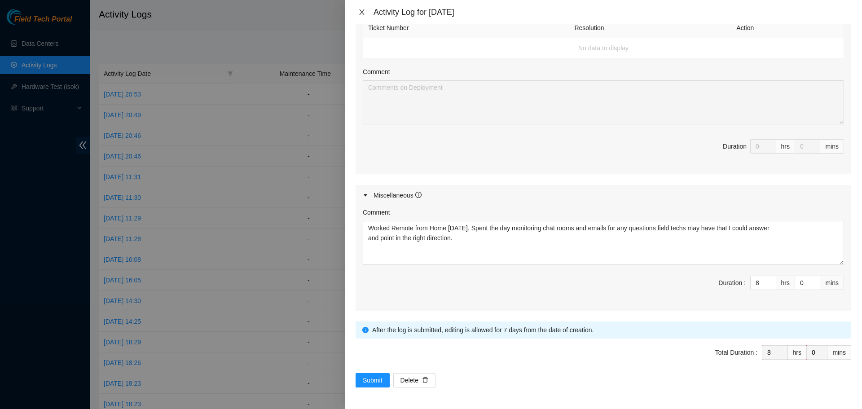
click at [362, 10] on icon "close" at bounding box center [361, 12] width 7 height 7
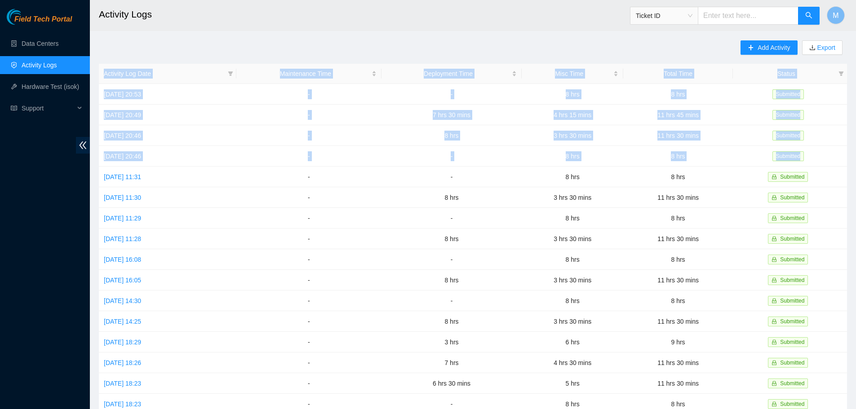
drag, startPoint x: 821, startPoint y: 154, endPoint x: 93, endPoint y: 113, distance: 730.1
click at [93, 113] on main "Activity Logs Ticket ID M Add Activity Export Activity Log Date Maintenance Tim…" at bounding box center [473, 267] width 766 height 535
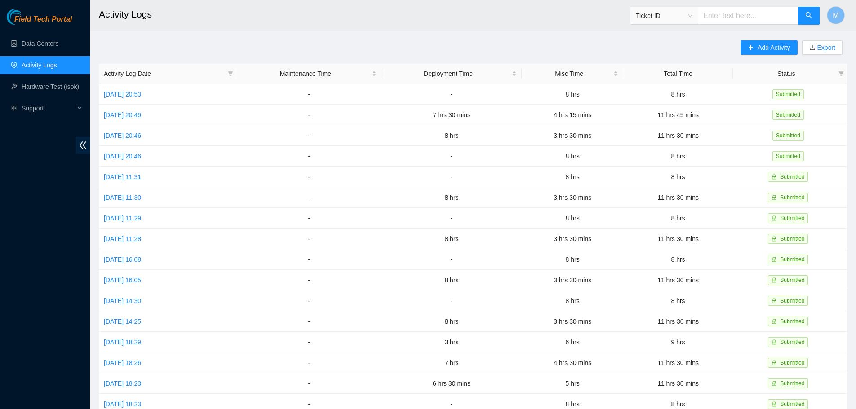
click at [556, 48] on div "Add Activity Export Activity Log Date Maintenance Time Deployment Time Misc Tim…" at bounding box center [473, 282] width 748 height 485
